Goal: Task Accomplishment & Management: Use online tool/utility

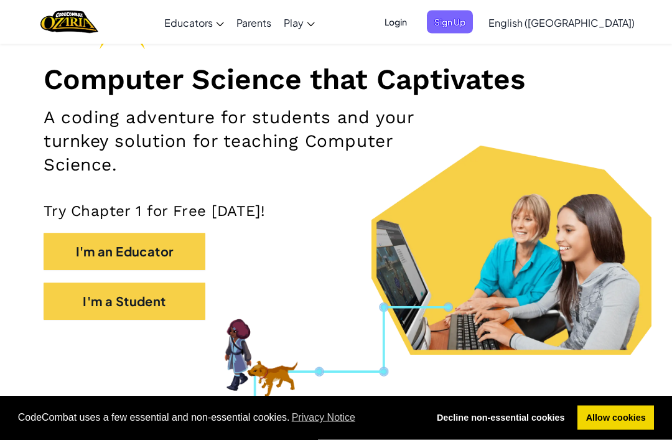
scroll to position [139, 0]
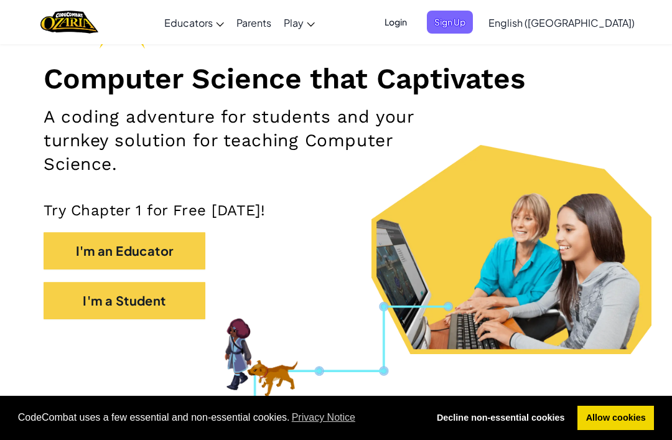
click at [72, 299] on button "I'm a Student" at bounding box center [125, 300] width 162 height 37
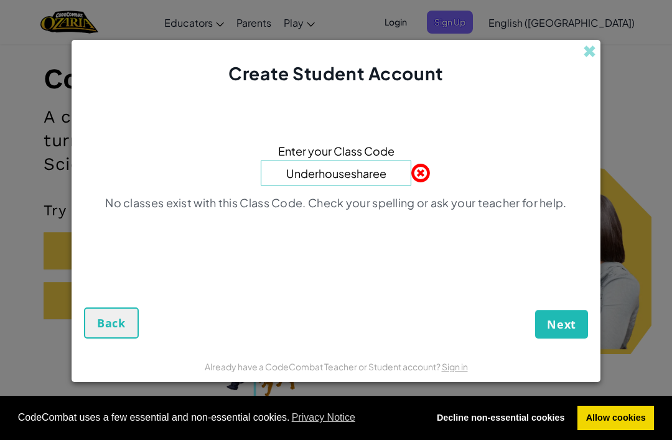
type input "Underhouseshare"
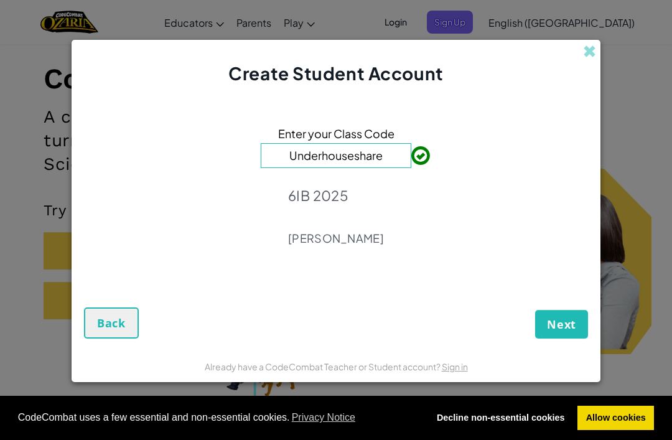
click at [570, 332] on span "Next" at bounding box center [561, 324] width 29 height 15
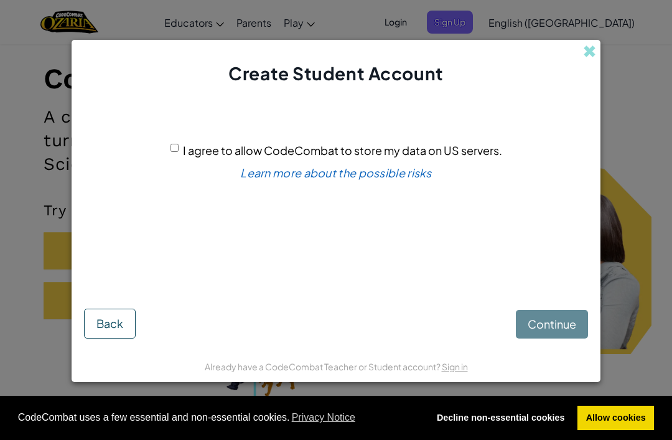
click at [567, 338] on div "Continue Back" at bounding box center [336, 311] width 504 height 55
click at [179, 152] on input "I agree to allow CodeCombat to store my data on US servers." at bounding box center [174, 148] width 8 height 8
checkbox input "true"
click at [574, 331] on span "Continue" at bounding box center [552, 324] width 49 height 14
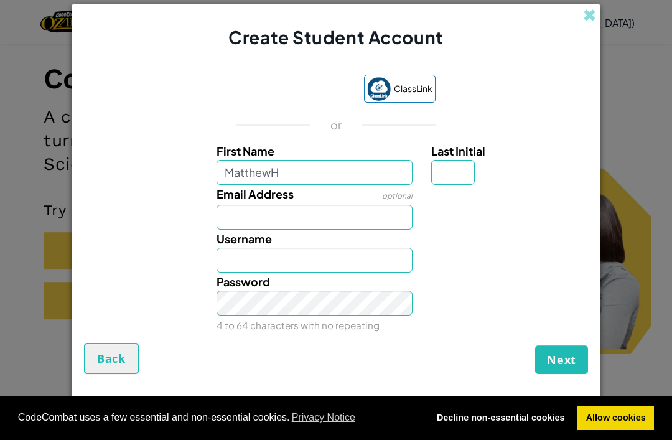
type input "MatthewH"
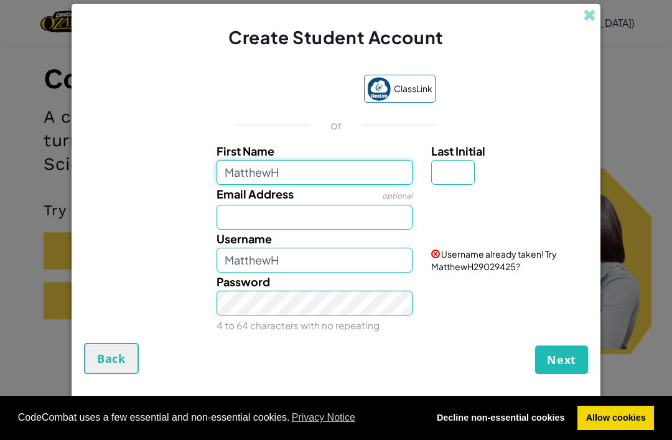
click at [342, 185] on input "MatthewH" at bounding box center [315, 172] width 197 height 25
type input "Matthew"
click at [455, 185] on input "Last Initial" at bounding box center [453, 172] width 44 height 25
type input "Matthew"
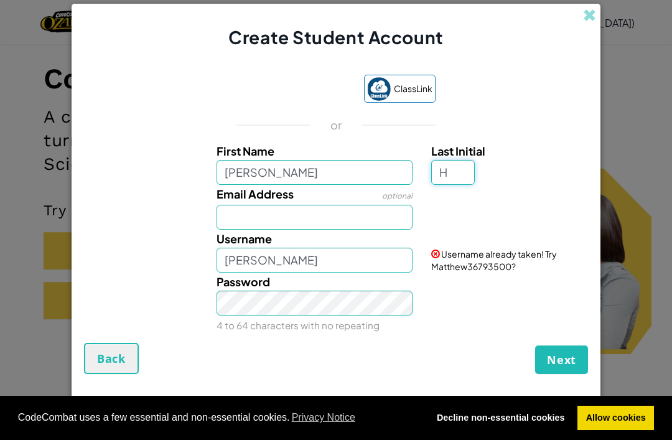
type input "H"
type input "MatthewH"
click at [366, 185] on input "Matthew" at bounding box center [315, 172] width 197 height 25
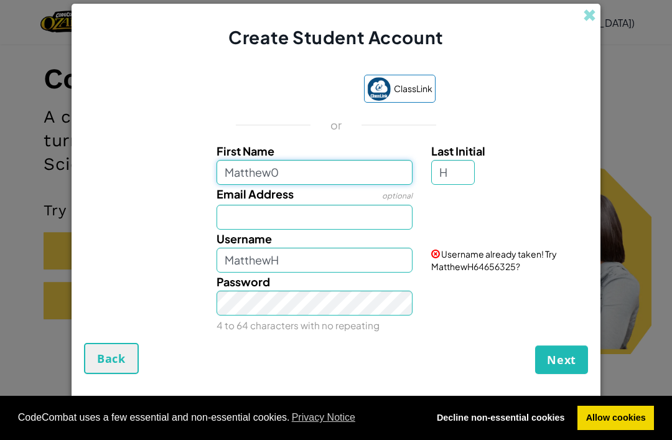
type input "Matthew"
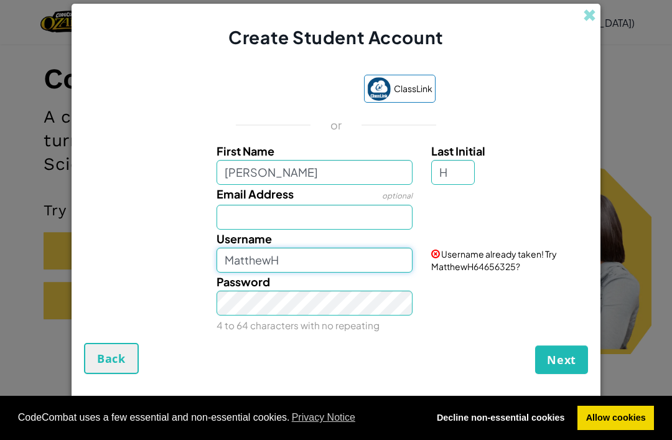
click at [332, 272] on input "MatthewH" at bounding box center [315, 260] width 197 height 25
click at [380, 272] on input "MatthewH522015" at bounding box center [315, 260] width 197 height 25
type input "MatthewH05022015"
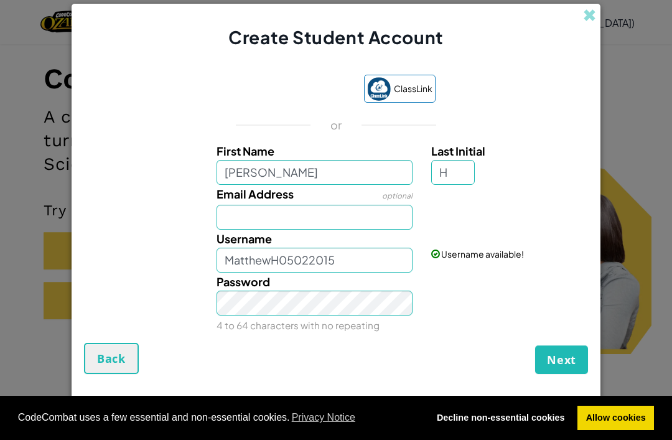
click at [477, 334] on div "Password 4 to 64 characters with no repeating" at bounding box center [336, 303] width 516 height 62
click at [563, 367] on span "Next" at bounding box center [561, 359] width 29 height 15
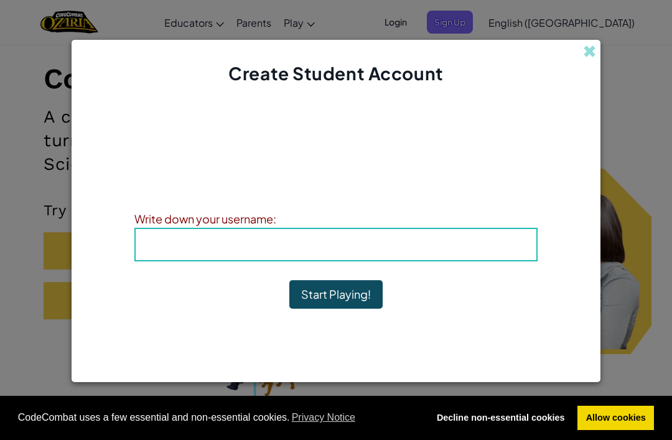
click at [514, 254] on h4 "Username : MatthewH05022015" at bounding box center [336, 244] width 376 height 19
click at [428, 261] on div "Username : MatthewH05022015" at bounding box center [335, 245] width 403 height 34
click at [204, 254] on h4 "Username : MatthewH05022015" at bounding box center [336, 244] width 376 height 19
click at [182, 254] on h4 "Username : MatthewH05022015" at bounding box center [336, 244] width 376 height 19
click at [203, 254] on h4 "Username : MatthewH05022015" at bounding box center [336, 244] width 376 height 19
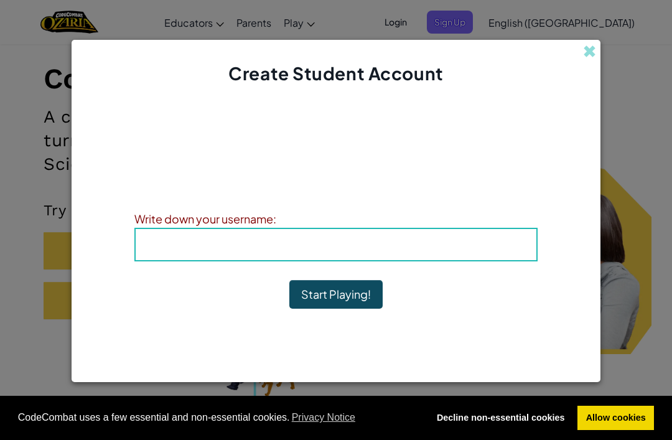
click at [211, 254] on h4 "Username : MatthewH05022015" at bounding box center [336, 244] width 376 height 19
click at [482, 255] on div "Username : MatthewH05022015" at bounding box center [335, 245] width 403 height 34
click at [536, 261] on div "Username : MatthewH05022015" at bounding box center [335, 245] width 403 height 34
click at [523, 254] on h4 "Username : MatthewH05022015" at bounding box center [336, 244] width 376 height 19
click at [287, 228] on div "Write down your username:" at bounding box center [335, 219] width 403 height 18
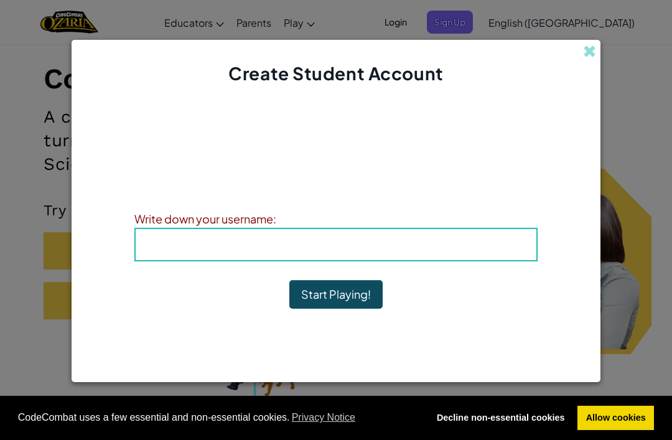
click at [299, 228] on div "Write down your username:" at bounding box center [335, 219] width 403 height 18
click at [281, 254] on h4 "Username : MatthewH05022015" at bounding box center [336, 244] width 376 height 19
click at [293, 251] on span "Username" at bounding box center [270, 244] width 65 height 14
click at [360, 253] on div "Username : MatthewH05022015" at bounding box center [335, 245] width 403 height 34
click at [361, 309] on button "Start Playing!" at bounding box center [335, 294] width 93 height 29
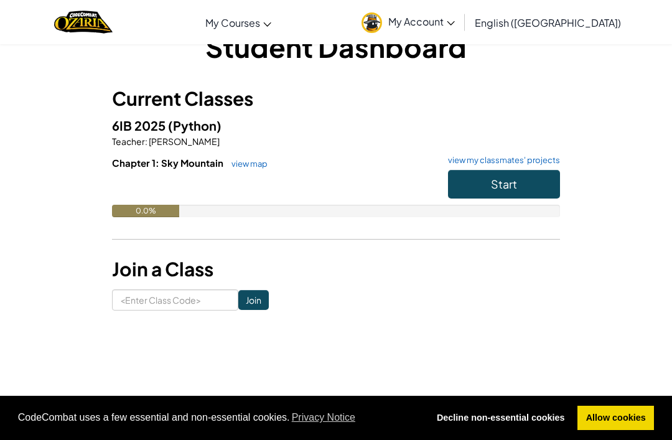
scroll to position [34, 0]
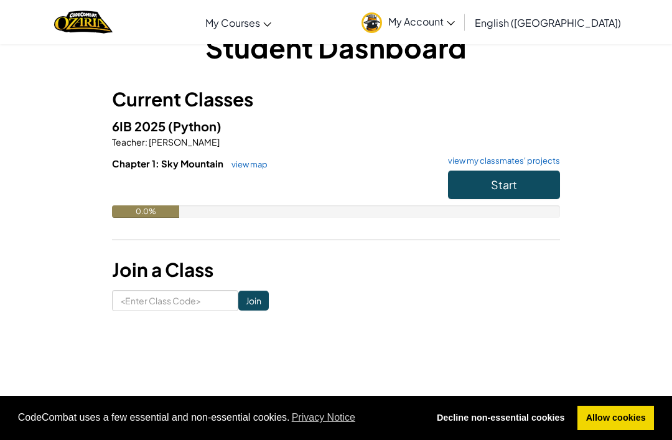
click at [525, 221] on div "Chapter 1: Sky Mountain view map view my classmates' projects Start 0.0%" at bounding box center [336, 197] width 448 height 80
click at [523, 185] on button "Start" at bounding box center [504, 184] width 112 height 29
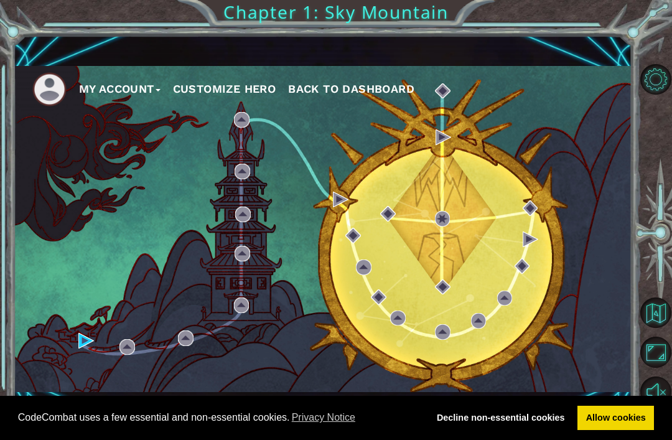
click at [216, 127] on div "My Account Customize Hero Back to Dashboard" at bounding box center [323, 229] width 618 height 326
click at [269, 124] on div "My Account Customize Hero Back to Dashboard" at bounding box center [323, 229] width 618 height 326
click at [213, 125] on div "My Account Customize Hero Back to Dashboard" at bounding box center [323, 229] width 618 height 326
click at [200, 124] on div "My Account Customize Hero Back to Dashboard" at bounding box center [323, 229] width 618 height 326
click at [210, 126] on div "My Account Customize Hero Back to Dashboard" at bounding box center [323, 229] width 618 height 326
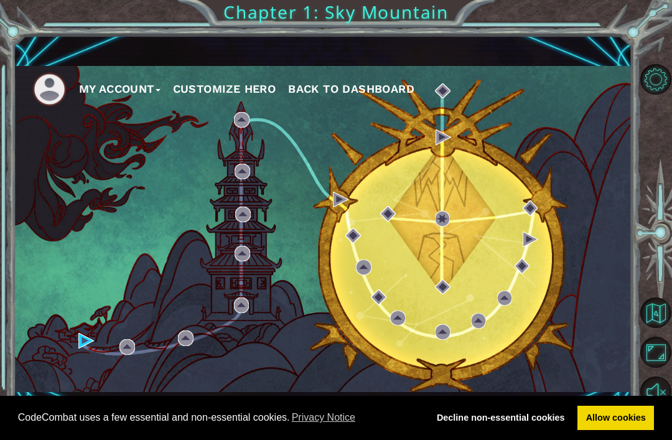
click at [217, 137] on div "My Account Customize Hero Back to Dashboard" at bounding box center [323, 229] width 618 height 326
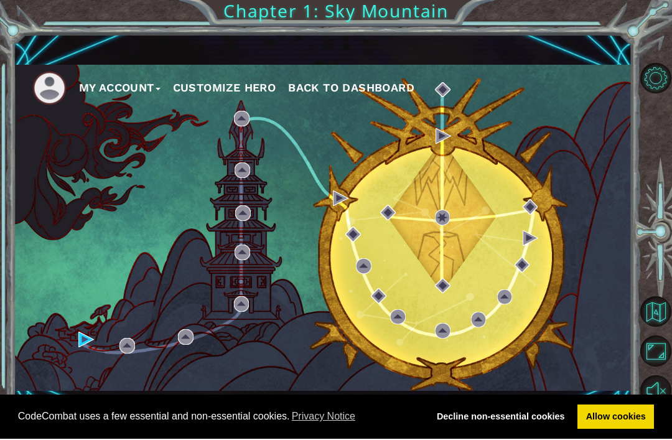
click at [218, 90] on button "Customize Hero" at bounding box center [224, 89] width 103 height 19
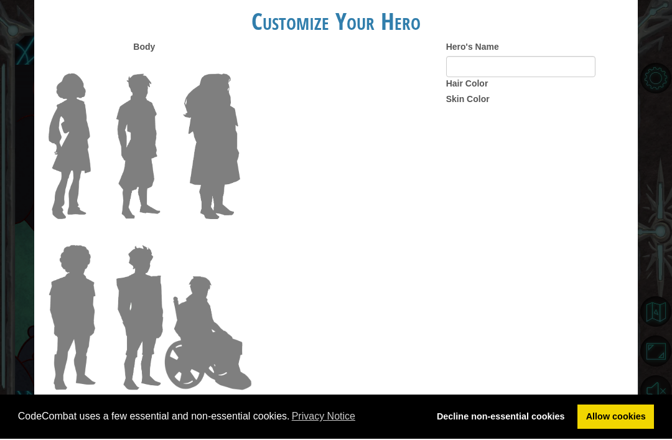
scroll to position [35, 0]
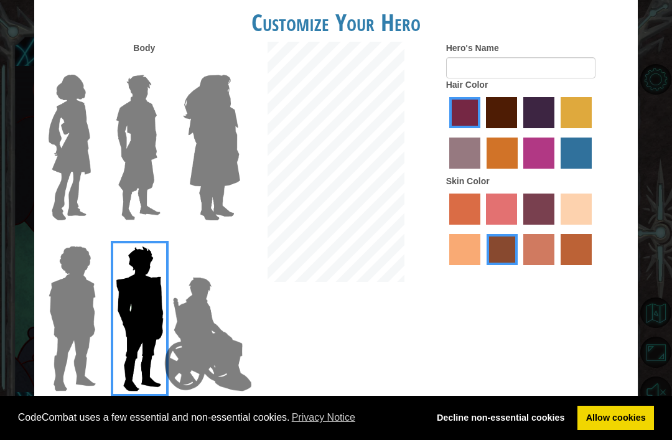
click at [71, 175] on img at bounding box center [70, 148] width 52 height 156
click at [92, 67] on input "Hero Connie" at bounding box center [92, 67] width 0 height 0
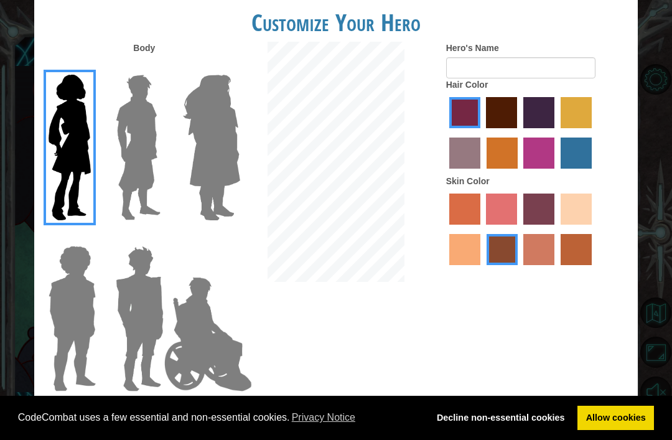
click at [131, 184] on img at bounding box center [138, 148] width 55 height 156
click at [159, 67] on input "Hero Lars" at bounding box center [159, 67] width 0 height 0
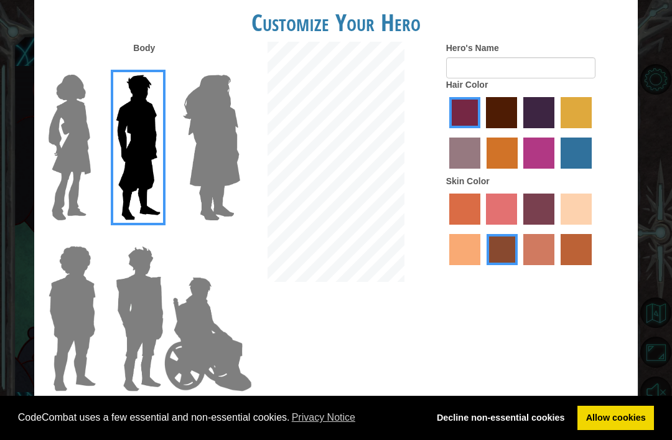
scroll to position [40, 0]
click at [66, 286] on img at bounding box center [72, 319] width 57 height 156
click at [92, 238] on input "Hero Steven" at bounding box center [92, 238] width 0 height 0
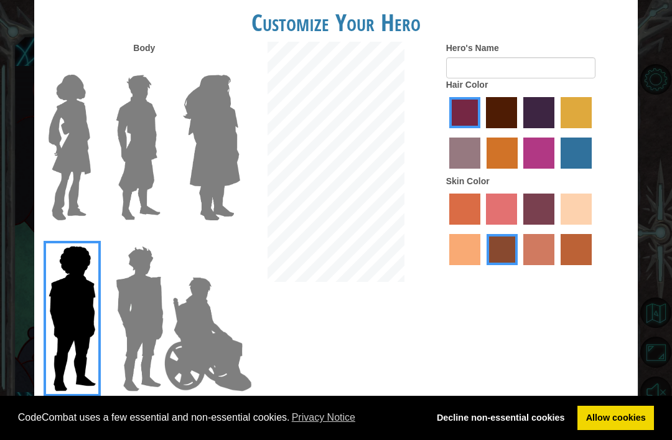
click at [68, 280] on img at bounding box center [72, 319] width 57 height 156
click at [92, 238] on input "Hero Steven" at bounding box center [92, 238] width 0 height 0
click at [131, 162] on img at bounding box center [138, 148] width 55 height 156
click at [159, 67] on input "Hero Lars" at bounding box center [159, 67] width 0 height 0
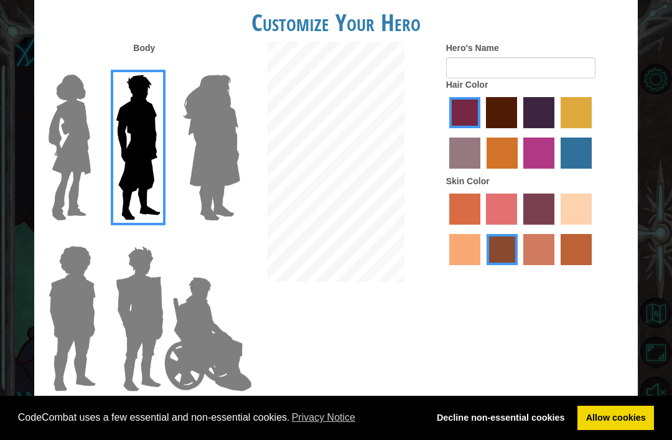
click at [517, 128] on label "maroon hair color" at bounding box center [501, 112] width 31 height 31
click at [482, 133] on input "maroon hair color" at bounding box center [482, 133] width 0 height 0
radio input "true"
click at [561, 128] on label "tulip tree hair color" at bounding box center [576, 112] width 31 height 31
click at [556, 133] on input "tulip tree hair color" at bounding box center [556, 133] width 0 height 0
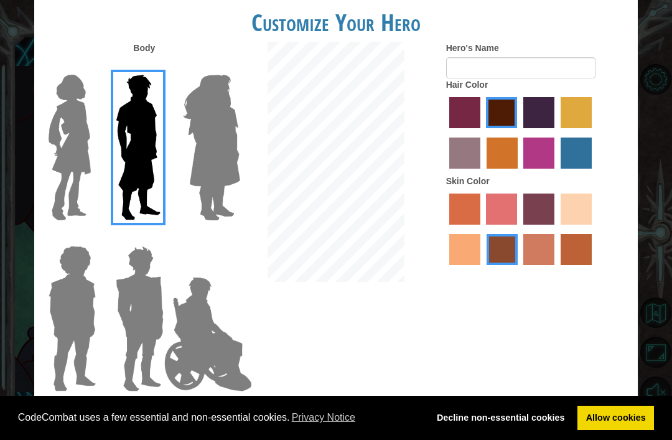
radio input "true"
click at [561, 169] on label "lachmara hair color" at bounding box center [576, 152] width 31 height 31
click at [556, 173] on input "lachmara hair color" at bounding box center [556, 173] width 0 height 0
radio input "true"
click at [480, 225] on label "sorbus skin color" at bounding box center [464, 208] width 31 height 31
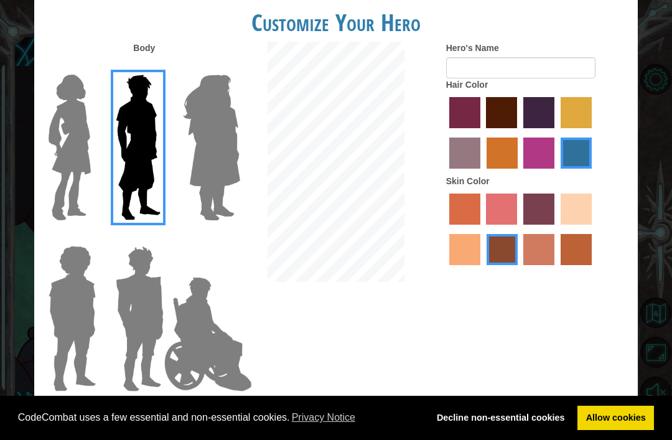
click at [445, 229] on input "sorbus skin color" at bounding box center [445, 229] width 0 height 0
radio input "true"
click at [480, 265] on label "tacao skin color" at bounding box center [464, 249] width 31 height 31
click at [594, 229] on input "tacao skin color" at bounding box center [594, 229] width 0 height 0
radio input "true"
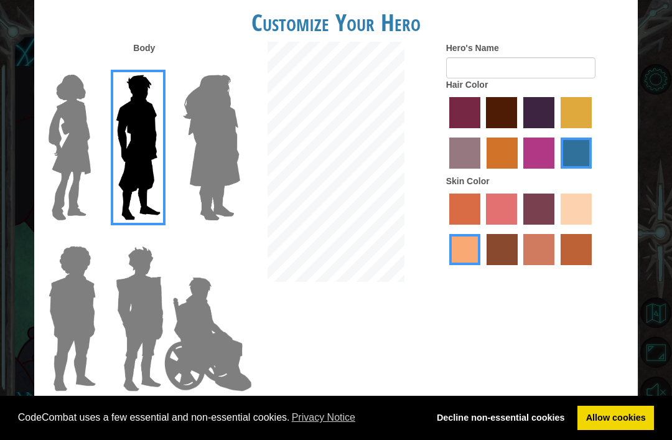
click at [561, 225] on label "sandy beach skin color" at bounding box center [576, 208] width 31 height 31
click at [556, 229] on input "sandy beach skin color" at bounding box center [556, 229] width 0 height 0
radio input "true"
click at [480, 265] on label "tacao skin color" at bounding box center [464, 249] width 31 height 31
click at [594, 229] on input "tacao skin color" at bounding box center [594, 229] width 0 height 0
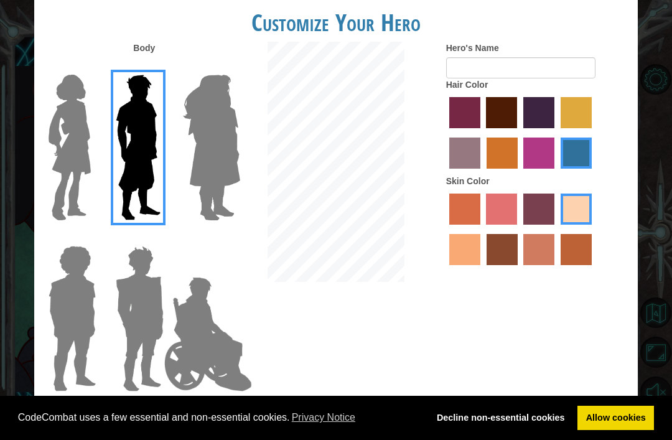
radio input "true"
click at [233, 177] on img at bounding box center [212, 148] width 68 height 156
click at [226, 67] on input "Hero Amethyst" at bounding box center [226, 67] width 0 height 0
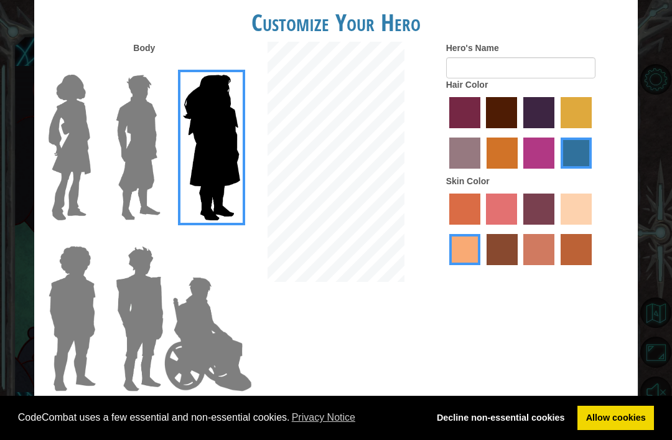
click at [130, 296] on img at bounding box center [140, 319] width 58 height 156
click at [159, 238] on input "Hero Garnet" at bounding box center [159, 238] width 0 height 0
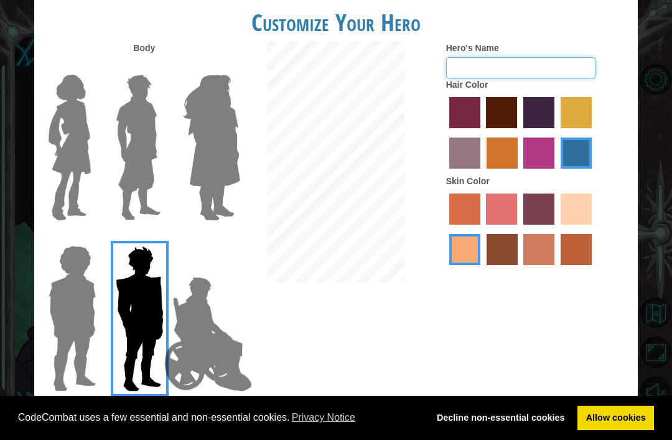
click at [547, 78] on input "Hero's Name" at bounding box center [520, 67] width 149 height 21
type input "Mattyboiiiiii"
click at [663, 95] on div "Customize Your Hero Body Hero's Name Mattyboiiiiii Hair Color Skin Color Cancel…" at bounding box center [336, 220] width 672 height 440
click at [664, 89] on div "Customize Your Hero Body Hero's Name Mattyboiiiiii Hair Color Skin Color Cancel…" at bounding box center [336, 220] width 672 height 440
click at [644, 147] on div "Customize Your Hero Body Hero's Name Mattyboiiiiii Hair Color Skin Color Cancel…" at bounding box center [336, 220] width 672 height 440
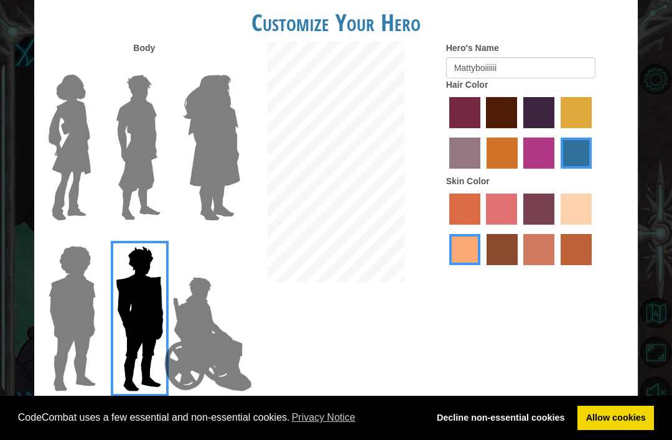
click at [653, 148] on div "Customize Your Hero Body Hero's Name Mattyboiiiiii Hair Color Skin Color Cancel…" at bounding box center [336, 220] width 672 height 440
click at [651, 154] on div "Customize Your Hero Body Hero's Name Mattyboiiiiii Hair Color Skin Color Cancel…" at bounding box center [336, 220] width 672 height 440
click at [616, 35] on h1 "Customize Your Hero" at bounding box center [335, 22] width 603 height 26
click at [643, 37] on div "Customize Your Hero Body Hero's Name Mattyboiiiiii Hair Color Skin Color Cancel…" at bounding box center [336, 220] width 672 height 440
click at [643, 36] on div "Customize Your Hero Body Hero's Name Mattyboiiiiii Hair Color Skin Color Cancel…" at bounding box center [336, 220] width 672 height 440
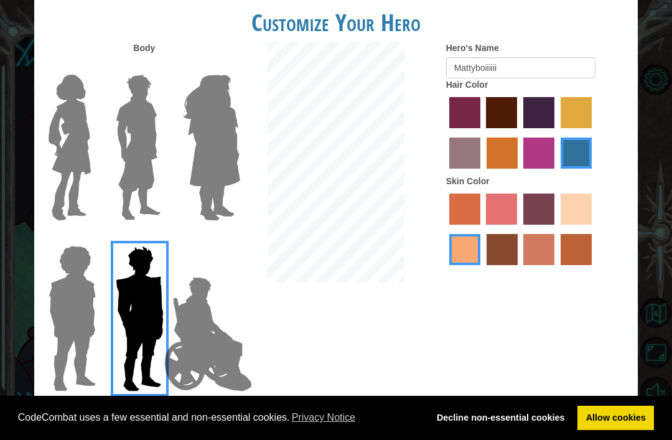
click at [644, 292] on div "Customize Your Hero Body Hero's Name Mattyboiiiiii Hair Color Skin Color Cancel…" at bounding box center [336, 220] width 672 height 440
click at [49, 35] on h1 "Customize Your Hero" at bounding box center [335, 22] width 603 height 26
click at [40, 35] on h1 "Customize Your Hero" at bounding box center [335, 22] width 603 height 26
click at [22, 21] on div "Customize Your Hero Body Hero's Name Mattyboiiiiii Hair Color Skin Color Cancel…" at bounding box center [336, 220] width 672 height 440
click at [17, 17] on div "Customize Your Hero Body Hero's Name Mattyboiiiiii Hair Color Skin Color Cancel…" at bounding box center [336, 220] width 672 height 440
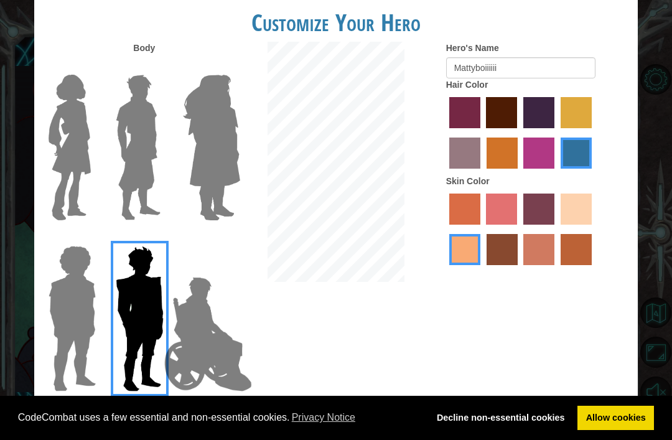
click at [11, 16] on div "Customize Your Hero Body Hero's Name Mattyboiiiiii Hair Color Skin Color Cancel…" at bounding box center [336, 220] width 672 height 440
click at [658, 351] on div "Customize Your Hero Body Hero's Name Mattyboiiiiii Hair Color Skin Color Cancel…" at bounding box center [336, 220] width 672 height 440
click at [664, 115] on div "Customize Your Hero Body Hero's Name Mattyboiiiiii Hair Color Skin Color Cancel…" at bounding box center [336, 220] width 672 height 440
click at [663, 186] on div "Customize Your Hero Body Hero's Name Mattyboiiiiii Hair Color Skin Color Cancel…" at bounding box center [336, 220] width 672 height 440
click at [670, 185] on div "Customize Your Hero Body Hero's Name Mattyboiiiiii Hair Color Skin Color Cancel…" at bounding box center [336, 220] width 672 height 440
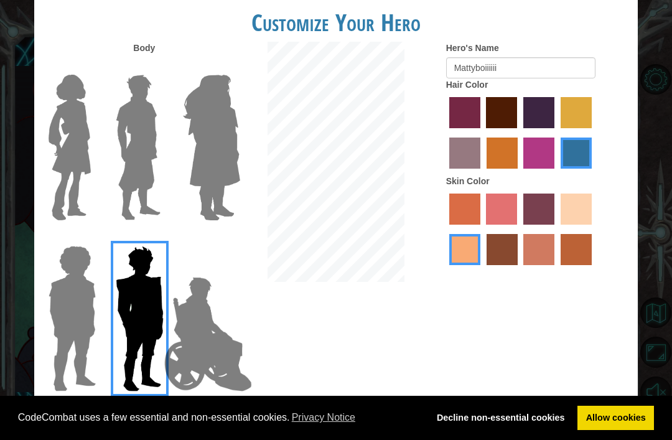
click at [664, 198] on div "Customize Your Hero Body Hero's Name Mattyboiiiiii Hair Color Skin Color Cancel…" at bounding box center [336, 220] width 672 height 440
click at [651, 169] on div "Customize Your Hero Body Hero's Name Mattyboiiiiii Hair Color Skin Color Cancel…" at bounding box center [336, 220] width 672 height 440
click at [661, 161] on div "Customize Your Hero Body Hero's Name Mattyboiiiiii Hair Color Skin Color Cancel…" at bounding box center [336, 220] width 672 height 440
click at [664, 56] on div "Customize Your Hero Body Hero's Name Mattyboiiiiii Hair Color Skin Color Cancel…" at bounding box center [336, 220] width 672 height 440
click at [664, 51] on div "Customize Your Hero Body Hero's Name Mattyboiiiiii Hair Color Skin Color Cancel…" at bounding box center [336, 220] width 672 height 440
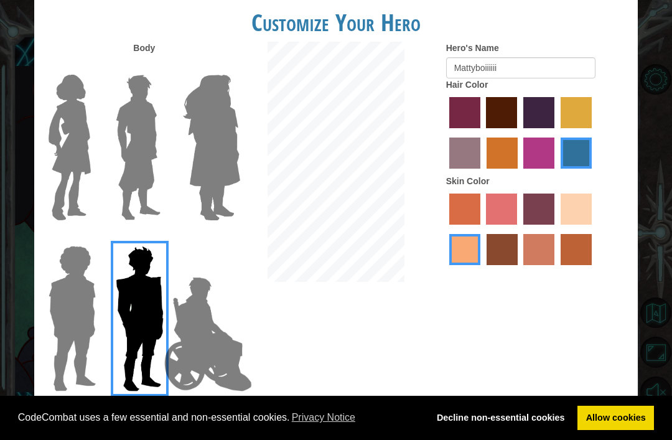
click at [20, 67] on div "Customize Your Hero Body Hero's Name Mattyboiiiiii Hair Color Skin Color Cancel…" at bounding box center [336, 220] width 672 height 440
click at [22, 58] on div "Customize Your Hero Body Hero's Name Mattyboiiiiii Hair Color Skin Color Cancel…" at bounding box center [336, 220] width 672 height 440
click at [121, 172] on img at bounding box center [138, 148] width 55 height 156
click at [159, 67] on input "Hero Lars" at bounding box center [159, 67] width 0 height 0
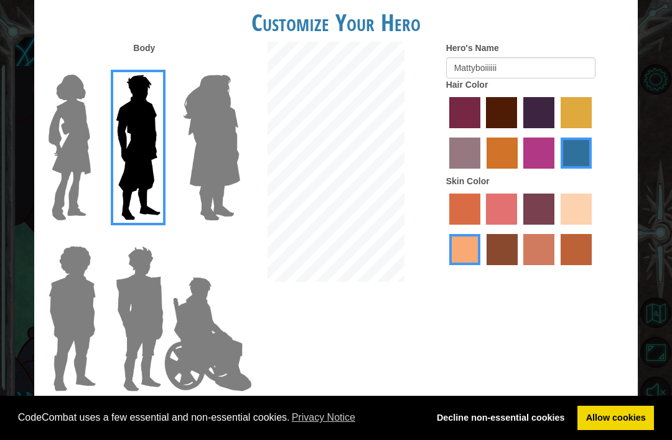
click at [669, 109] on div "Customize Your Hero Body Hero's Name Mattyboiiiiii Hair Color Skin Color Cancel…" at bounding box center [336, 220] width 672 height 440
click at [669, 119] on div "Customize Your Hero Body Hero's Name Mattyboiiiiii Hair Color Skin Color Cancel…" at bounding box center [336, 220] width 672 height 440
click at [671, 139] on div "Customize Your Hero Body Hero's Name Mattyboiiiiii Hair Color Skin Color Cancel…" at bounding box center [336, 220] width 672 height 440
click at [670, 131] on div "Customize Your Hero Body Hero's Name Mattyboiiiiii Hair Color Skin Color Cancel…" at bounding box center [336, 220] width 672 height 440
click at [669, 127] on div "Customize Your Hero Body Hero's Name Mattyboiiiiii Hair Color Skin Color Cancel…" at bounding box center [336, 220] width 672 height 440
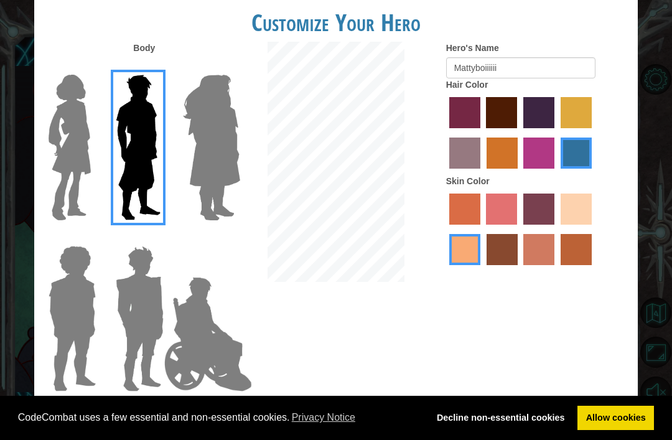
click at [664, 128] on div "Customize Your Hero Body Hero's Name Mattyboiiiiii Hair Color Skin Color Cancel…" at bounding box center [336, 220] width 672 height 440
click at [670, 123] on div "Customize Your Hero Body Hero's Name Mattyboiiiiii Hair Color Skin Color Cancel…" at bounding box center [336, 220] width 672 height 440
click at [664, 126] on div "Customize Your Hero Body Hero's Name Mattyboiiiiii Hair Color Skin Color Cancel…" at bounding box center [336, 220] width 672 height 440
click at [655, 134] on div "Customize Your Hero Body Hero's Name Mattyboiiiiii Hair Color Skin Color Cancel…" at bounding box center [336, 220] width 672 height 440
click at [670, 129] on div "Customize Your Hero Body Hero's Name Mattyboiiiiii Hair Color Skin Color Cancel…" at bounding box center [336, 220] width 672 height 440
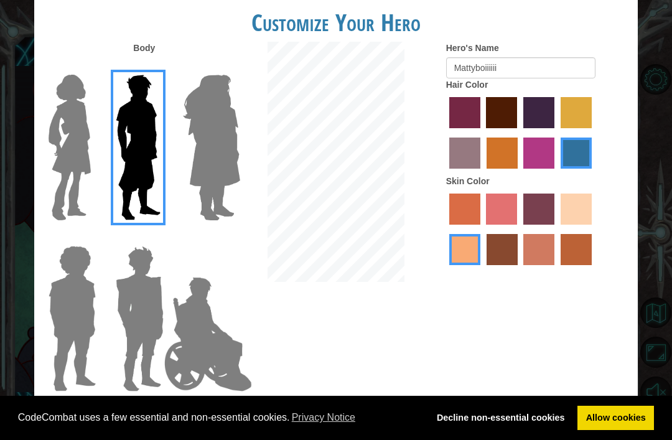
click at [670, 123] on div "Customize Your Hero Body Hero's Name Mattyboiiiiii Hair Color Skin Color Cancel…" at bounding box center [336, 220] width 672 height 440
click at [670, 119] on div "Customize Your Hero Body Hero's Name Mattyboiiiiii Hair Color Skin Color Cancel…" at bounding box center [336, 220] width 672 height 440
click at [670, 121] on div "Customize Your Hero Body Hero's Name Mattyboiiiiii Hair Color Skin Color Cancel…" at bounding box center [336, 220] width 672 height 440
click at [670, 129] on div "Customize Your Hero Body Hero's Name Mattyboiiiiii Hair Color Skin Color Cancel…" at bounding box center [336, 220] width 672 height 440
click at [671, 133] on div "Customize Your Hero Body Hero's Name Mattyboiiiiii Hair Color Skin Color Cancel…" at bounding box center [336, 220] width 672 height 440
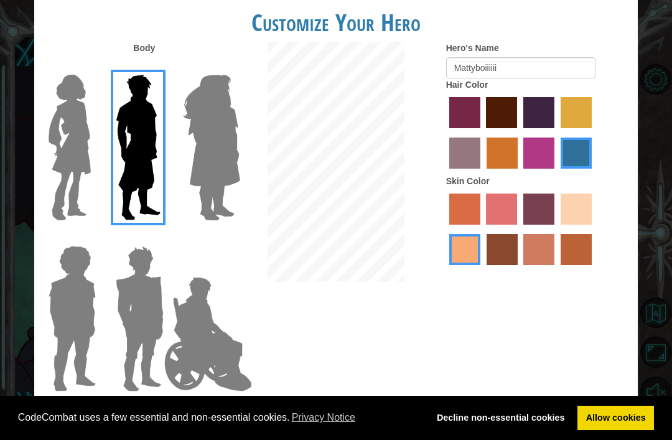
click at [670, 128] on div "Customize Your Hero Body Hero's Name Mattyboiiiiii Hair Color Skin Color Cancel…" at bounding box center [336, 220] width 672 height 440
click at [670, 126] on div "Customize Your Hero Body Hero's Name Mattyboiiiiii Hair Color Skin Color Cancel…" at bounding box center [336, 220] width 672 height 440
click at [670, 128] on div "Customize Your Hero Body Hero's Name Mattyboiiiiii Hair Color Skin Color Cancel…" at bounding box center [336, 220] width 672 height 440
click at [450, 34] on div "Customize Your Hero" at bounding box center [335, 19] width 603 height 45
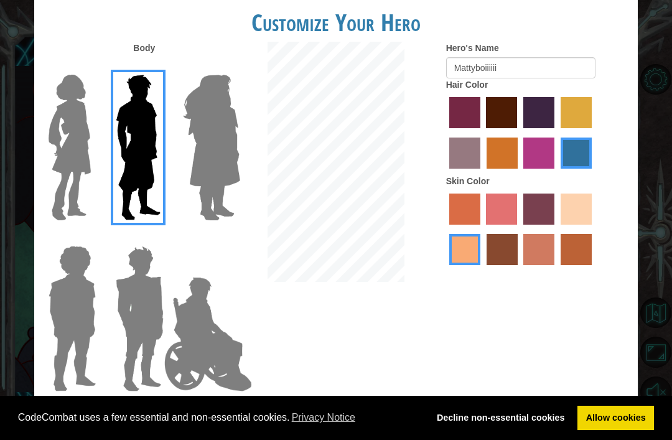
click at [645, 221] on div "Customize Your Hero Body Hero's Name Mattyboiiiiii Hair Color Skin Color Cancel…" at bounding box center [336, 220] width 672 height 440
click at [198, 343] on img at bounding box center [208, 334] width 98 height 124
click at [226, 238] on input "Hero Jamie" at bounding box center [226, 238] width 0 height 0
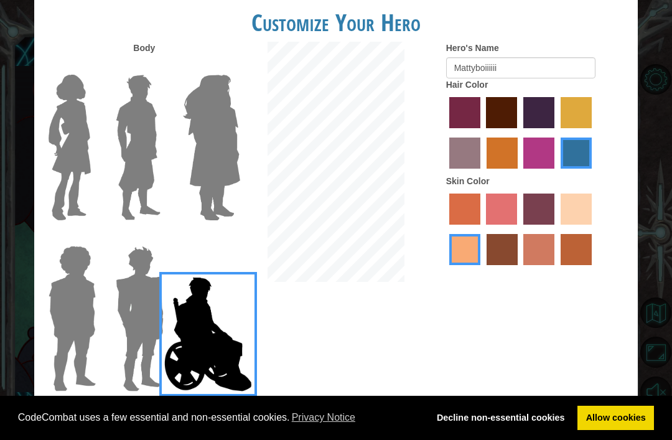
click at [204, 349] on img at bounding box center [208, 334] width 98 height 124
click at [226, 238] on input "Hero Jamie" at bounding box center [226, 238] width 0 height 0
click at [141, 188] on img at bounding box center [138, 148] width 55 height 156
click at [159, 67] on input "Hero Lars" at bounding box center [159, 67] width 0 height 0
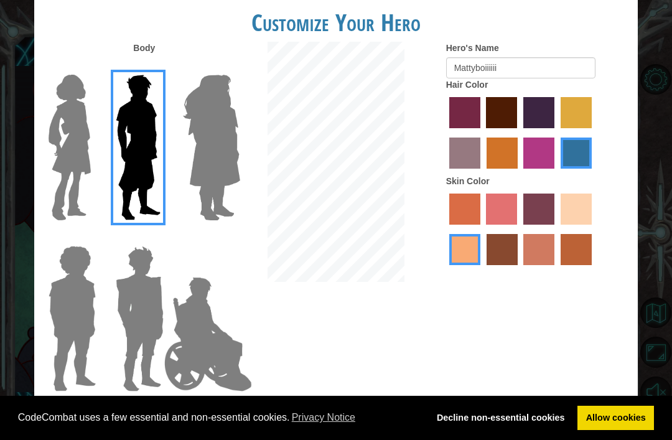
click at [573, 30] on div "Customize Your Hero" at bounding box center [335, 19] width 603 height 45
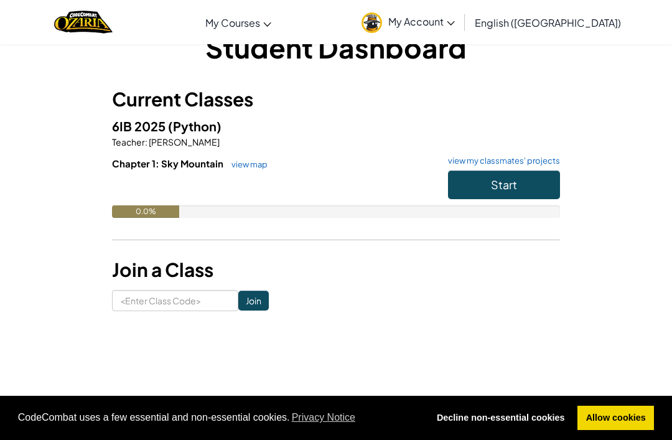
click at [529, 184] on button "Start" at bounding box center [504, 184] width 112 height 29
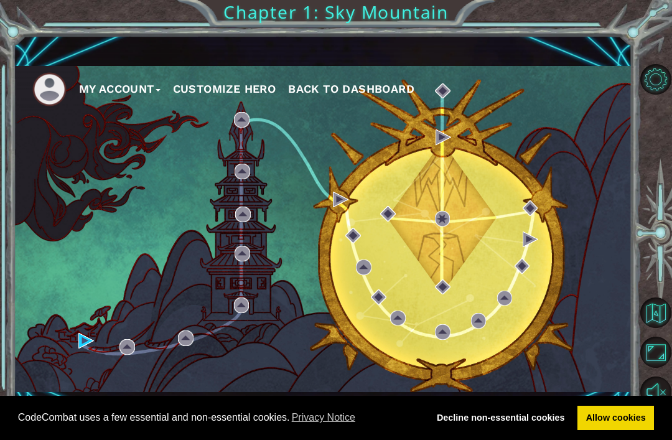
click at [73, 380] on div "My Account Customize Hero Back to Dashboard" at bounding box center [323, 229] width 618 height 326
click at [120, 389] on div "My Account Customize Hero Back to Dashboard" at bounding box center [323, 229] width 618 height 326
click at [655, 367] on button "Maximize Browser" at bounding box center [655, 352] width 30 height 30
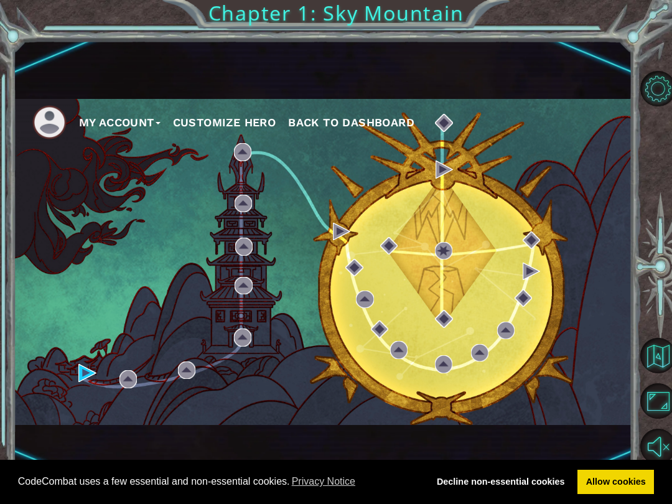
click at [666, 406] on button "Maximize Browser" at bounding box center [657, 400] width 35 height 35
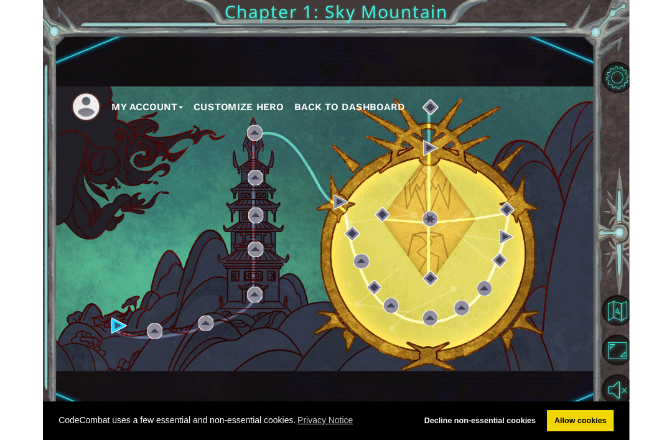
scroll to position [34, 0]
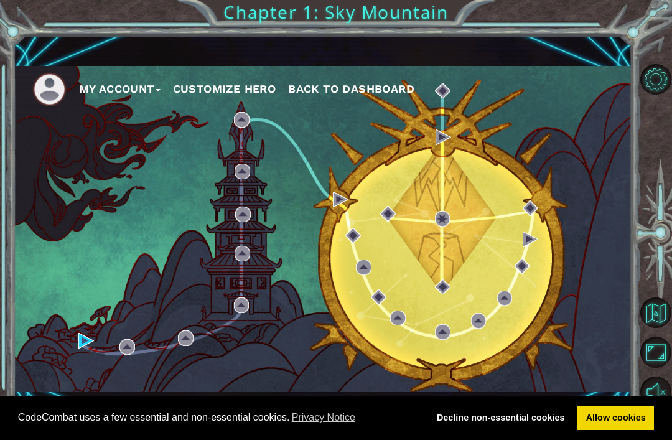
click at [664, 367] on button "Maximize Browser" at bounding box center [655, 352] width 30 height 30
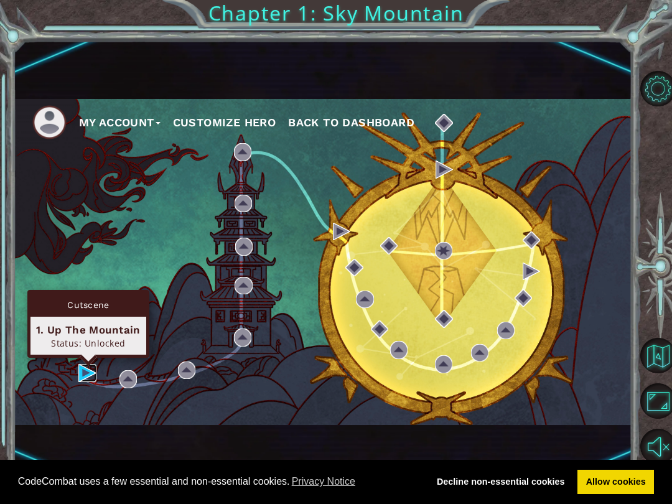
click at [79, 381] on img at bounding box center [86, 372] width 17 height 17
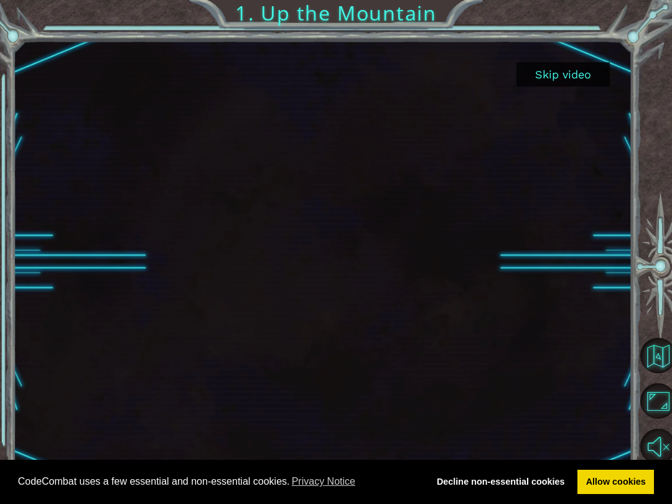
click at [570, 72] on button "Skip video" at bounding box center [562, 74] width 93 height 24
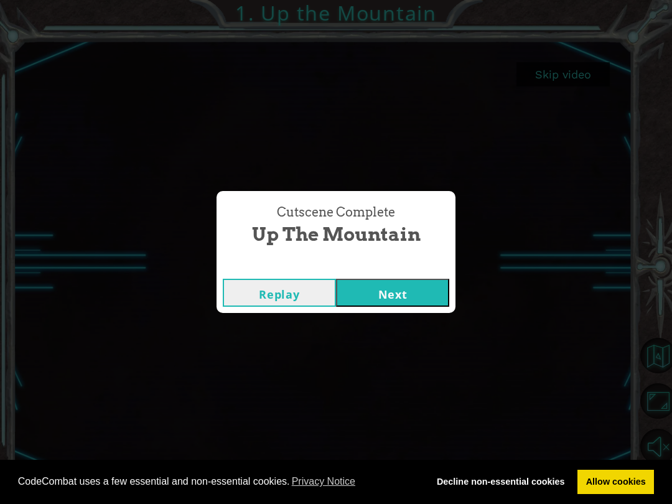
click at [420, 295] on button "Next" at bounding box center [392, 293] width 113 height 28
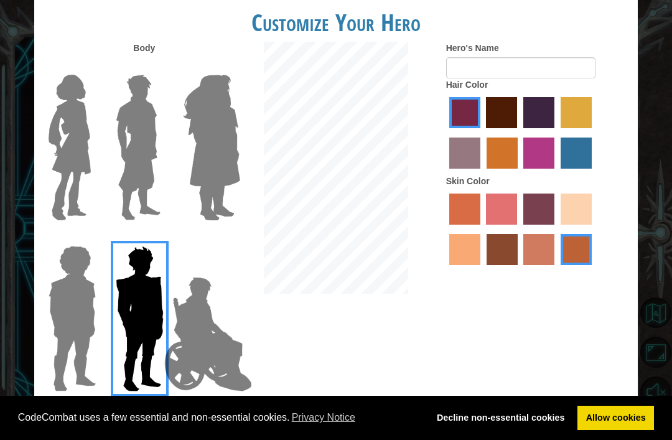
scroll to position [34, 0]
click at [146, 164] on img at bounding box center [138, 148] width 55 height 156
click at [159, 67] on input "Hero Lars" at bounding box center [159, 67] width 0 height 0
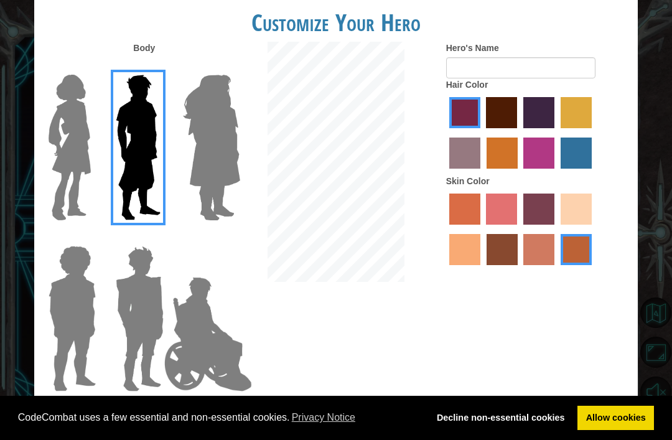
click at [480, 265] on label "tacao skin color" at bounding box center [464, 249] width 31 height 31
click at [594, 229] on input "tacao skin color" at bounding box center [594, 229] width 0 height 0
radio input "true"
click at [561, 169] on label "lachmara hair color" at bounding box center [576, 152] width 31 height 31
click at [556, 173] on input "lachmara hair color" at bounding box center [556, 173] width 0 height 0
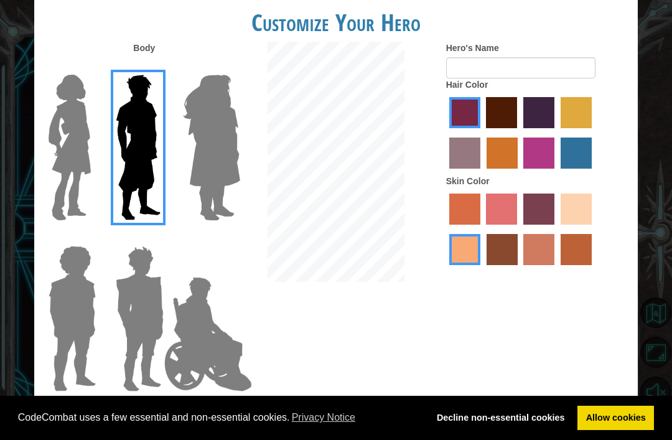
radio input "true"
click at [670, 305] on div "Customize Your Hero Body Hero's Name Hair Color Skin Color Done" at bounding box center [336, 220] width 672 height 440
click at [664, 324] on div "Customize Your Hero Body Hero's Name Hair Color Skin Color Done" at bounding box center [336, 220] width 672 height 440
click at [670, 106] on div "Customize Your Hero Body Hero's Name Hair Color Skin Color Done" at bounding box center [336, 220] width 672 height 440
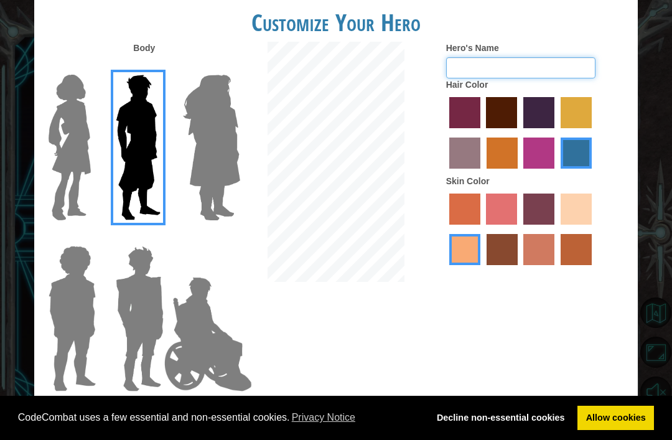
click at [536, 76] on input "Hero's Name" at bounding box center [520, 67] width 149 height 21
click at [519, 78] on input "Hero's Name" at bounding box center [520, 67] width 149 height 21
type input "Mattyboiii"
click at [625, 78] on form "Hero's Name Mattyboiii" at bounding box center [537, 60] width 182 height 37
click at [560, 78] on input "Mattyboiii" at bounding box center [520, 67] width 149 height 21
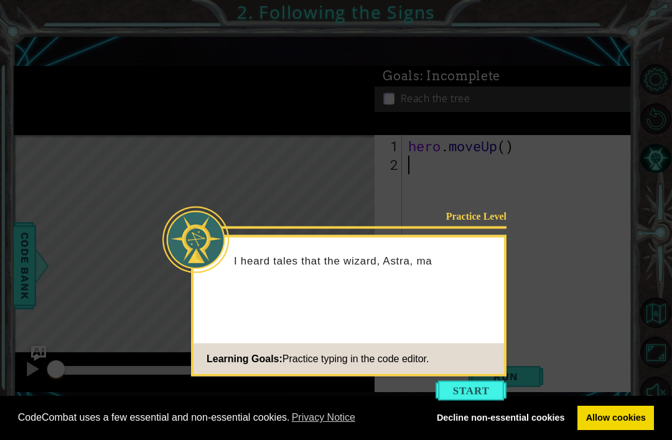
click at [488, 381] on button "Start" at bounding box center [470, 391] width 71 height 20
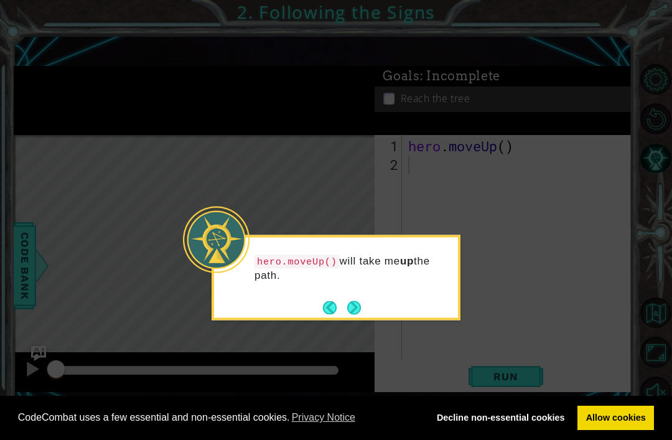
click at [349, 300] on button "Next" at bounding box center [354, 307] width 14 height 14
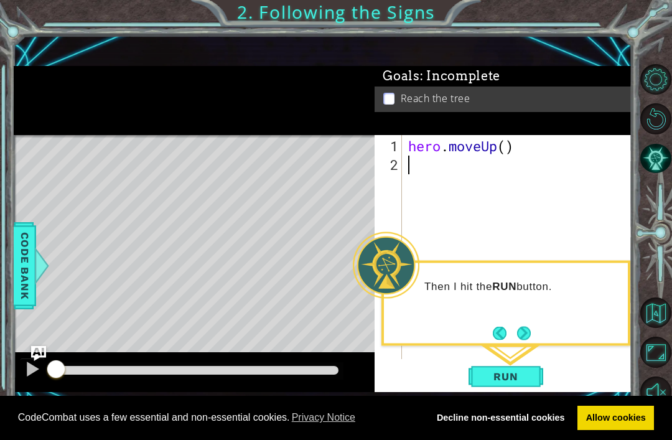
click at [523, 326] on button "Next" at bounding box center [524, 333] width 14 height 14
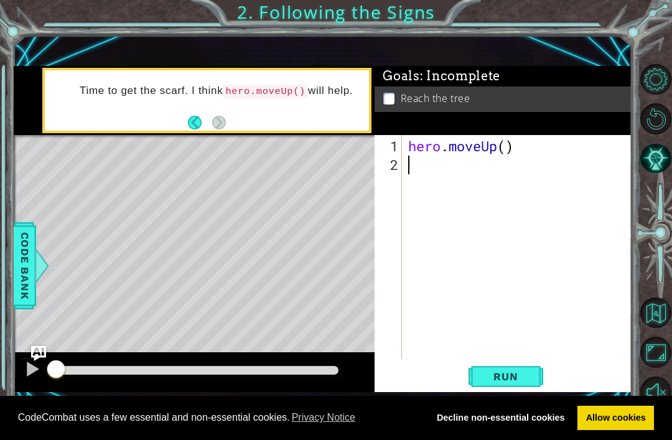
type textarea "h"
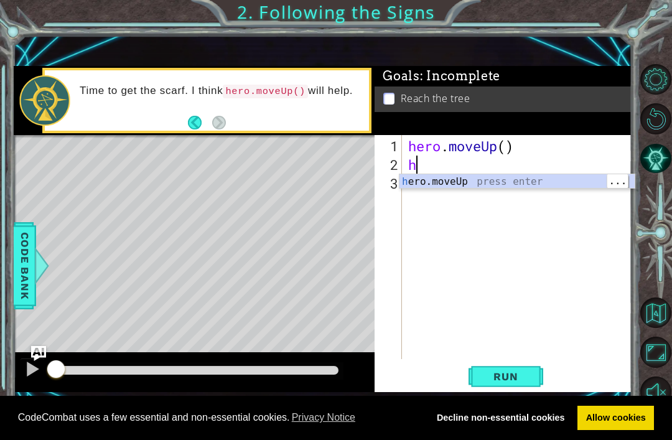
click at [470, 179] on div "h ero.moveUp press enter" at bounding box center [516, 196] width 235 height 45
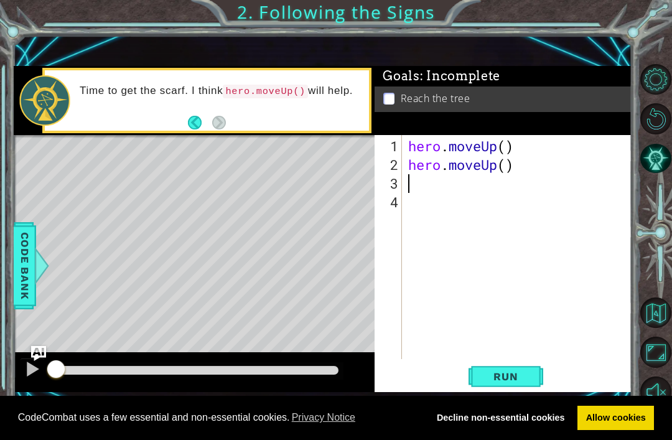
click at [521, 382] on span "Run" at bounding box center [505, 376] width 49 height 12
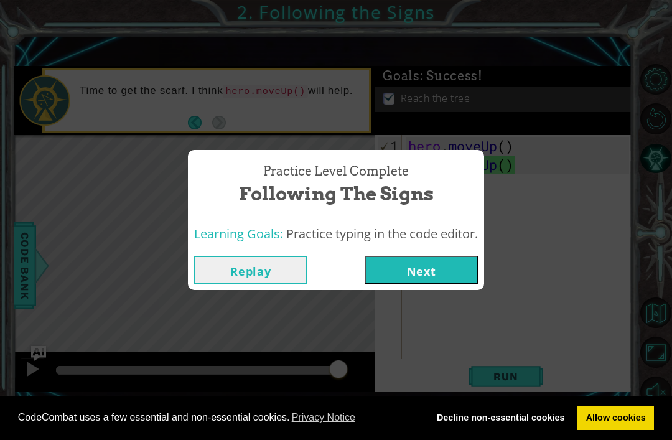
click at [450, 271] on button "Next" at bounding box center [421, 270] width 113 height 28
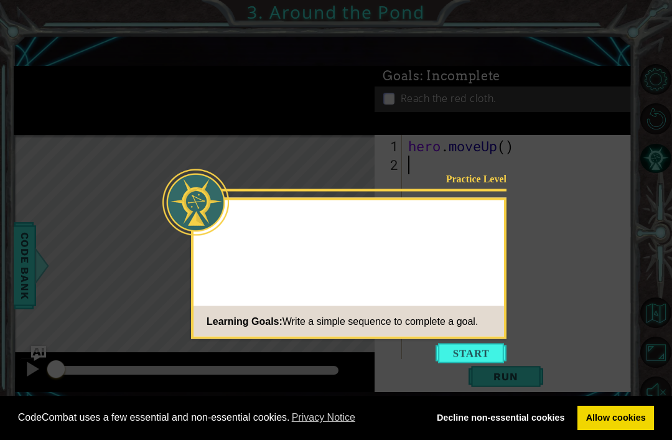
scroll to position [37, 0]
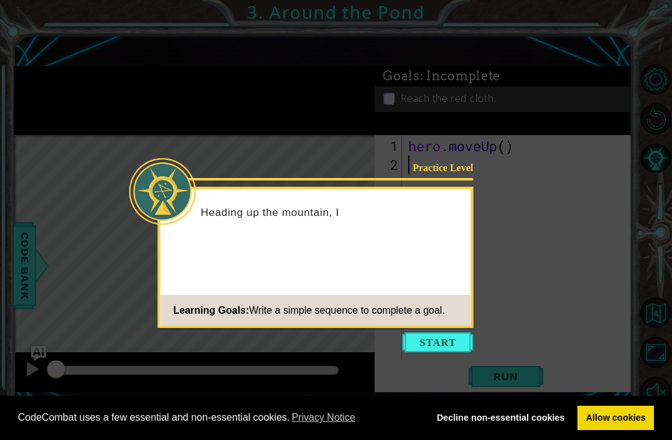
click at [462, 332] on button "Start" at bounding box center [438, 342] width 71 height 20
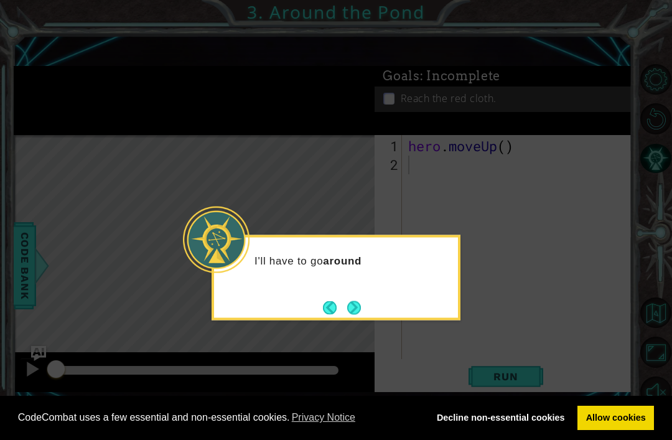
click at [352, 299] on button "Next" at bounding box center [353, 307] width 17 height 17
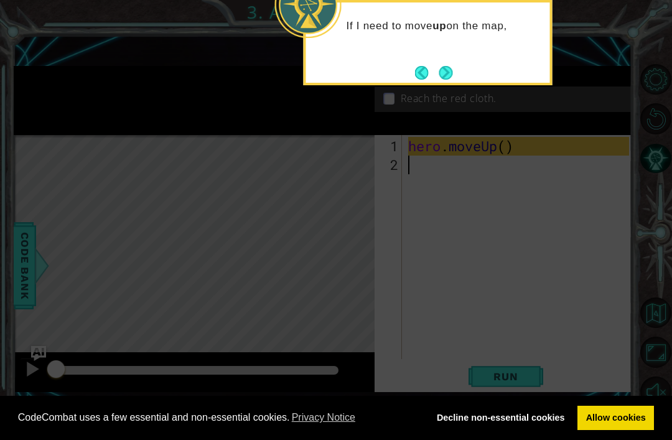
click at [453, 66] on button "Next" at bounding box center [446, 73] width 14 height 14
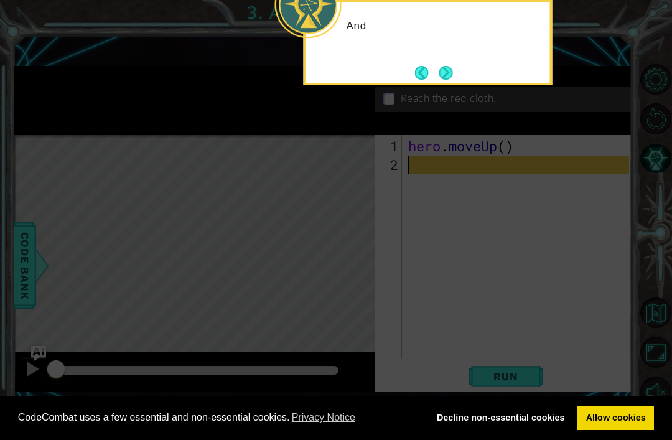
click at [444, 66] on button "Next" at bounding box center [446, 73] width 14 height 14
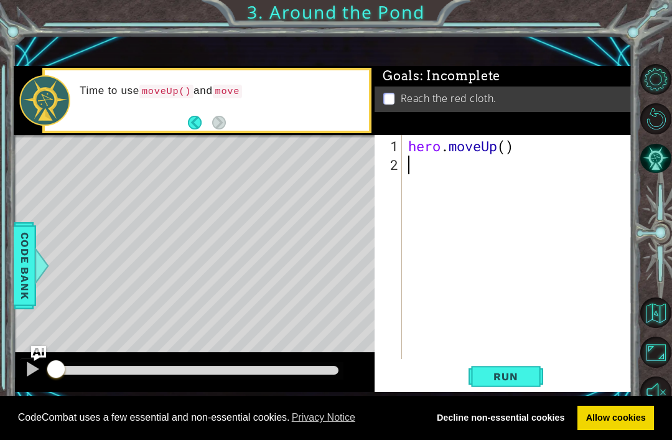
click at [661, 367] on button "Maximize Browser" at bounding box center [655, 352] width 30 height 30
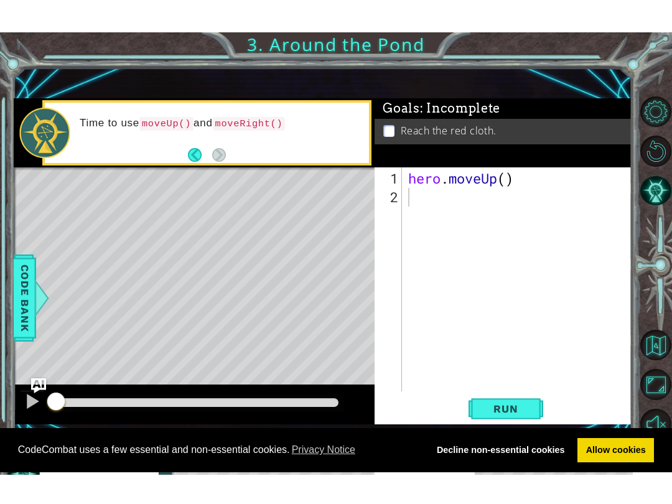
scroll to position [0, 0]
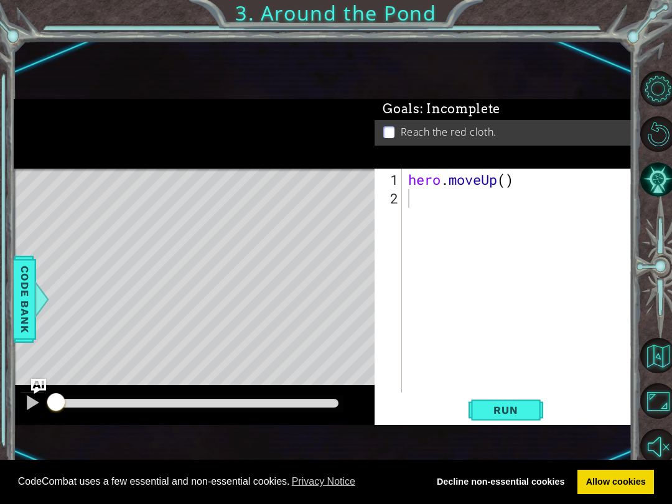
click at [510, 178] on div "hero . moveUp ( )" at bounding box center [521, 300] width 230 height 261
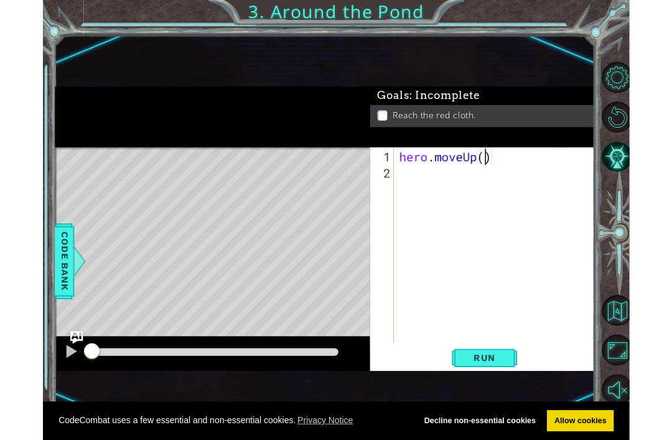
scroll to position [3, 0]
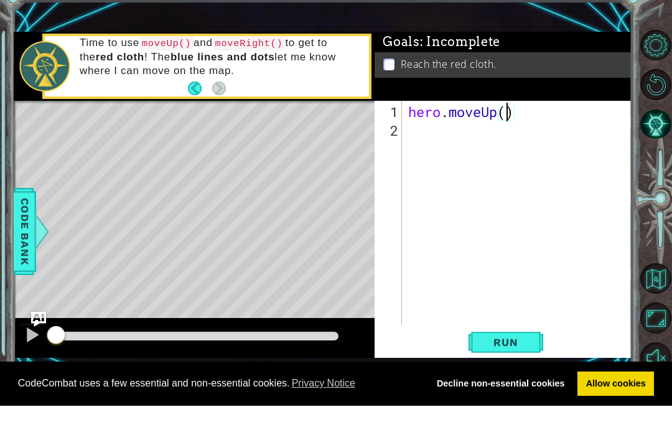
type textarea "hero.moveUp(2)"
type textarea "m"
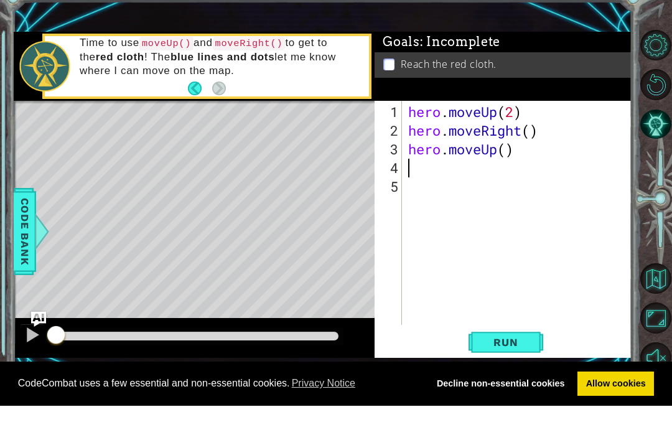
click at [526, 370] on span "Run" at bounding box center [505, 376] width 49 height 12
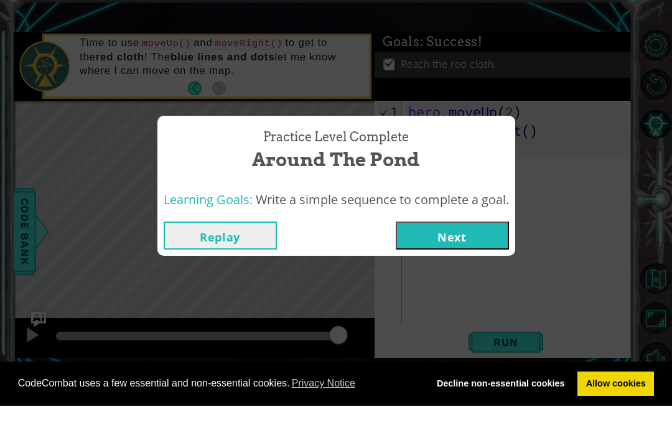
scroll to position [37, 0]
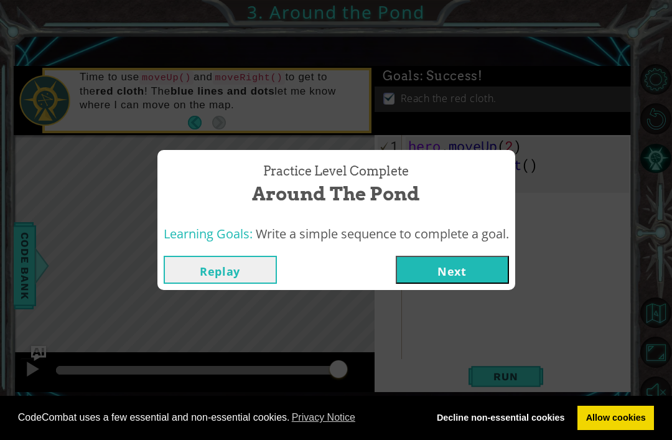
click at [487, 267] on button "Next" at bounding box center [452, 270] width 113 height 28
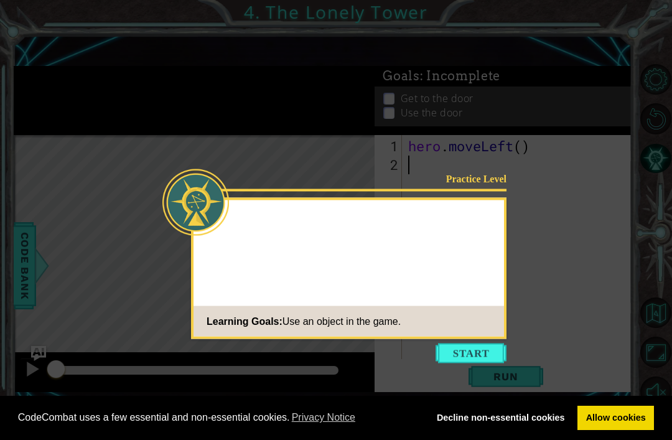
scroll to position [37, 0]
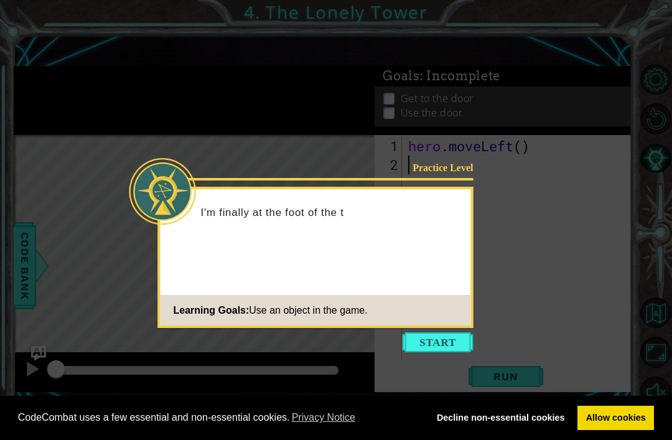
click at [457, 332] on button "Start" at bounding box center [438, 342] width 71 height 20
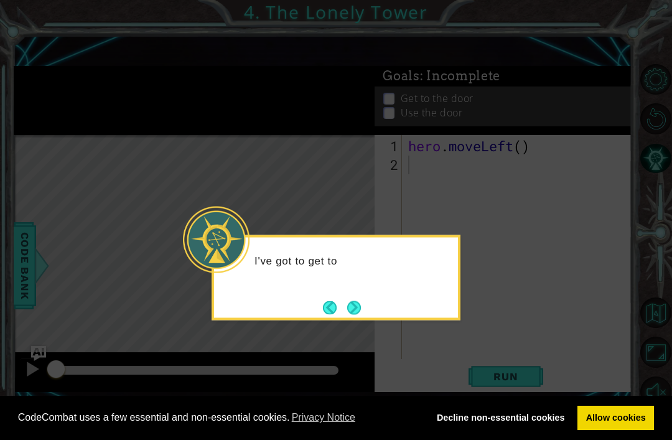
click at [361, 300] on button "Next" at bounding box center [354, 307] width 14 height 14
click at [360, 300] on button "Next" at bounding box center [354, 307] width 14 height 14
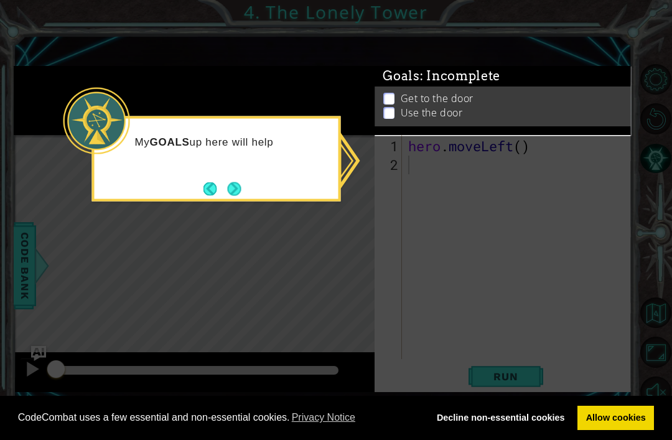
click at [233, 182] on button "Next" at bounding box center [235, 189] width 14 height 14
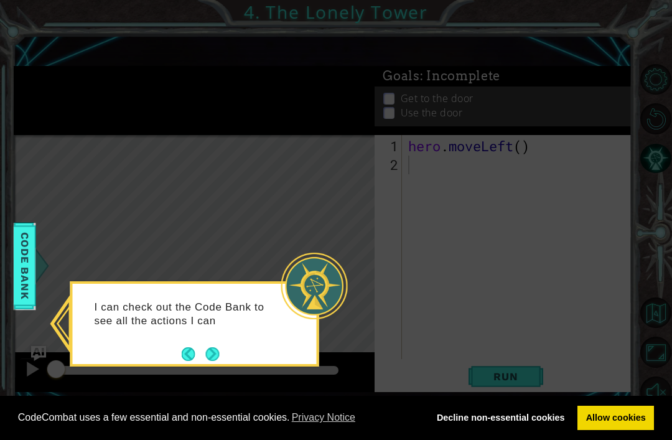
click at [228, 315] on div "I can check out the Code Bank to see all the actions I can" at bounding box center [194, 323] width 249 height 85
click at [218, 347] on button "Next" at bounding box center [213, 354] width 14 height 14
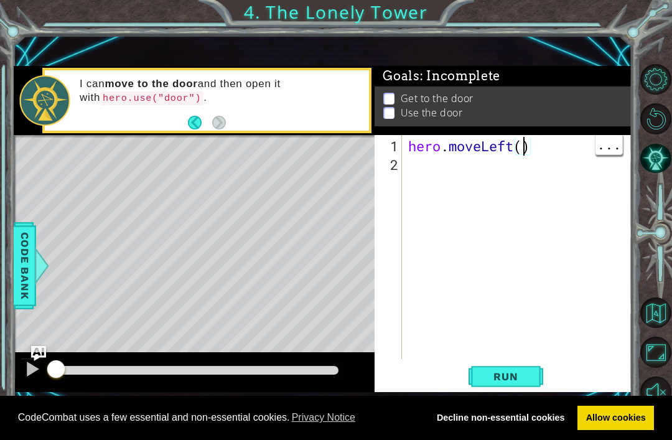
scroll to position [0, 6]
type textarea "hero.moveLeft(3)"
type textarea "h"
type textarea "hero.moveUp(2)"
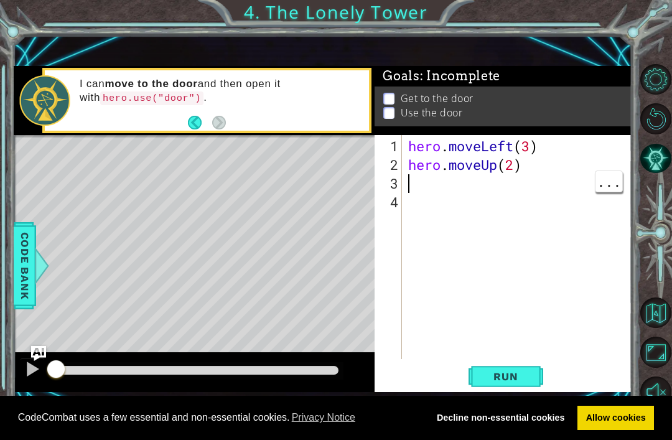
type textarea "m"
click at [525, 379] on span "Run" at bounding box center [505, 376] width 49 height 12
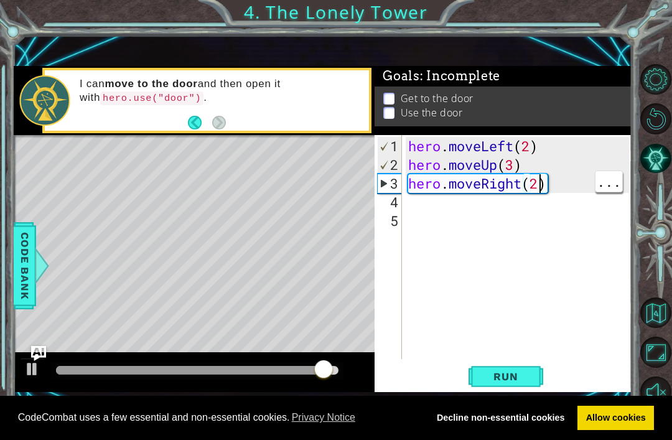
click at [508, 384] on button "Run" at bounding box center [505, 377] width 75 height 26
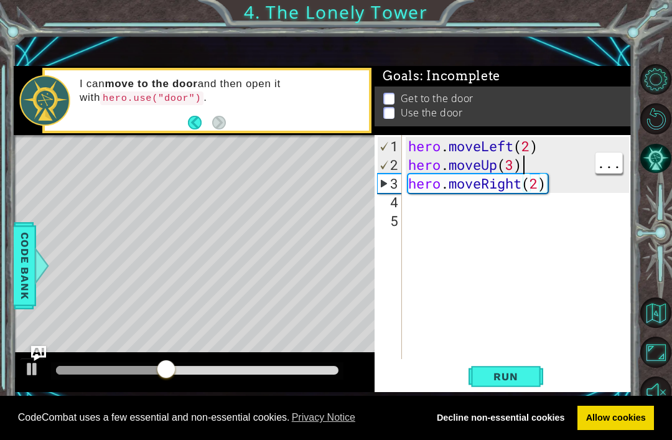
scroll to position [0, 4]
click at [524, 157] on div "hero . moveLeft ( 2 ) hero . moveUp ( 3 ) hero . moveRight ( 2 )" at bounding box center [521, 267] width 230 height 261
type textarea "hero.moveRight(2)"
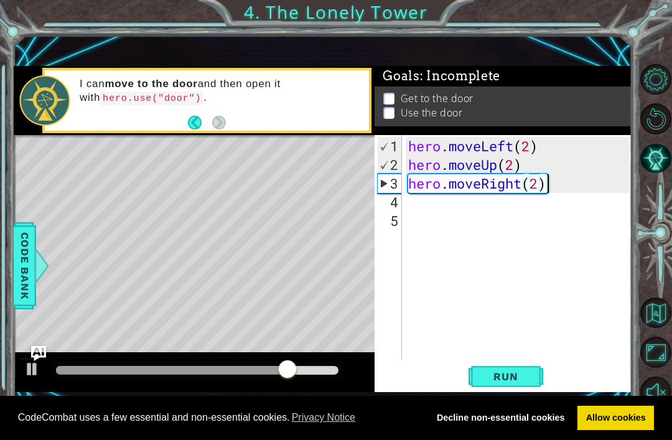
click at [533, 373] on button "Run" at bounding box center [505, 377] width 75 height 26
click at [478, 115] on li "Use the door" at bounding box center [504, 113] width 243 height 14
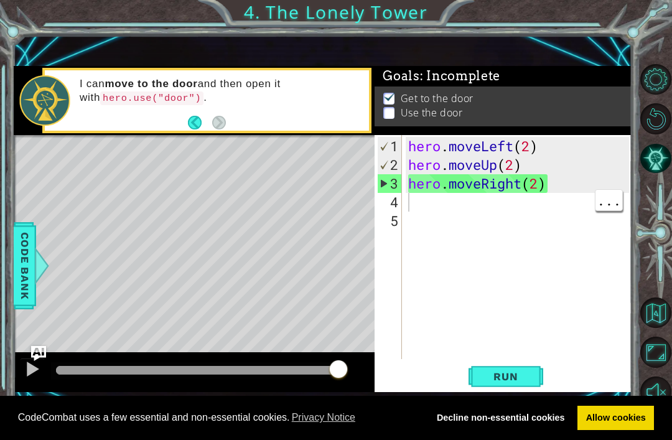
click at [427, 208] on div "hero . moveLeft ( 2 ) hero . moveUp ( 2 ) hero . moveRight ( 2 )" at bounding box center [521, 267] width 230 height 261
click at [426, 202] on div "hero . moveLeft ( 2 ) hero . moveUp ( 2 ) hero . moveRight ( 2 )" at bounding box center [521, 267] width 230 height 261
click at [496, 201] on div "hero . moveLeft ( 2 ) hero . moveUp ( 2 ) hero . moveRight ( 2 )" at bounding box center [521, 267] width 230 height 261
click at [549, 269] on div "hero . moveLeft ( 2 ) hero . moveUp ( 2 ) hero . moveRight ( 2 )" at bounding box center [521, 267] width 230 height 261
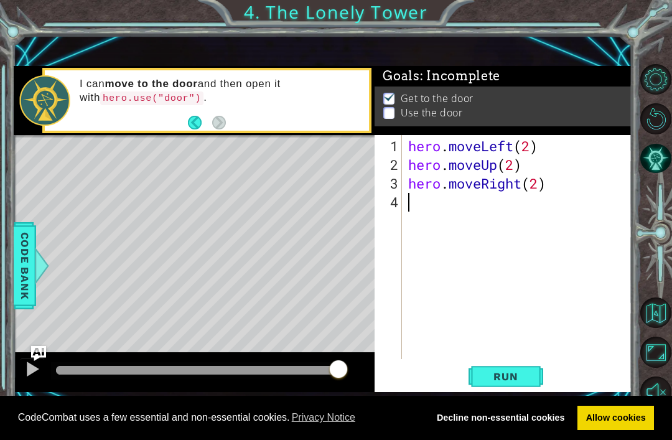
type textarea "m"
click at [528, 381] on span "Run" at bounding box center [505, 376] width 49 height 12
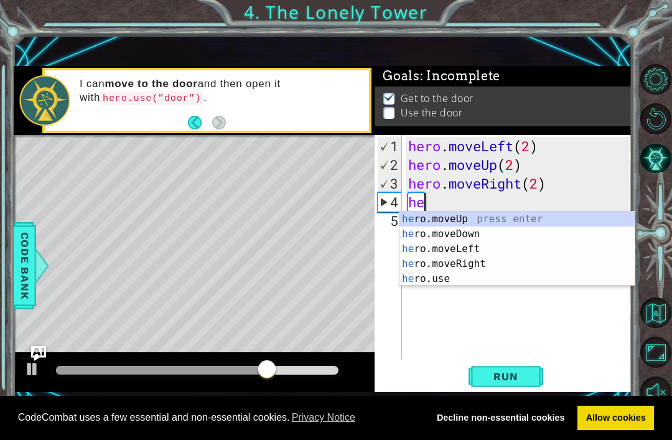
type textarea "h"
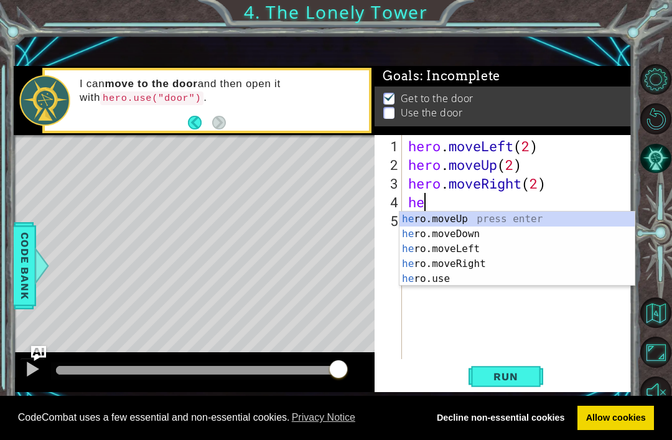
scroll to position [0, 1]
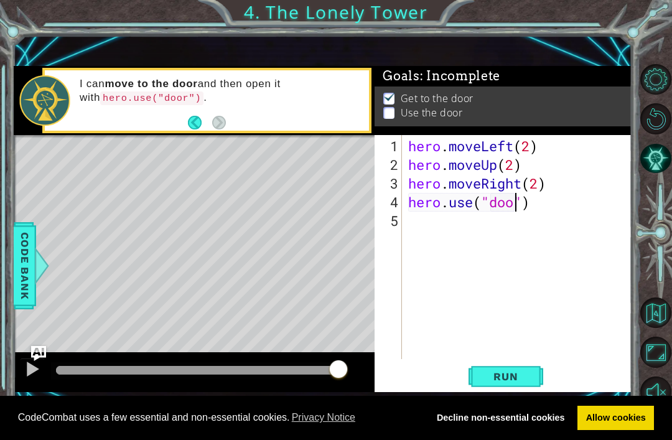
type textarea "hero.use("door")"
click at [524, 381] on span "Run" at bounding box center [505, 376] width 49 height 12
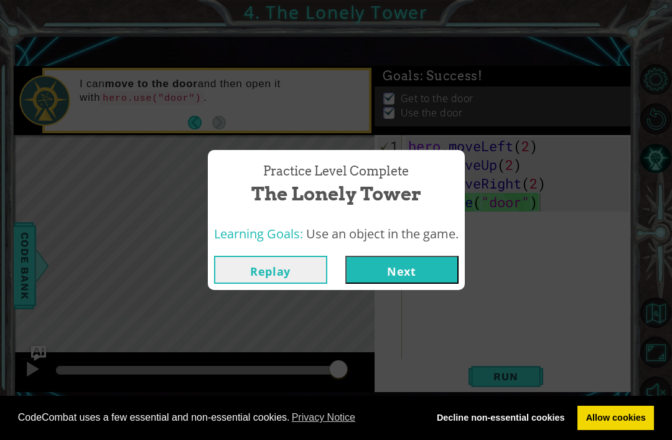
click at [429, 263] on button "Next" at bounding box center [401, 270] width 113 height 28
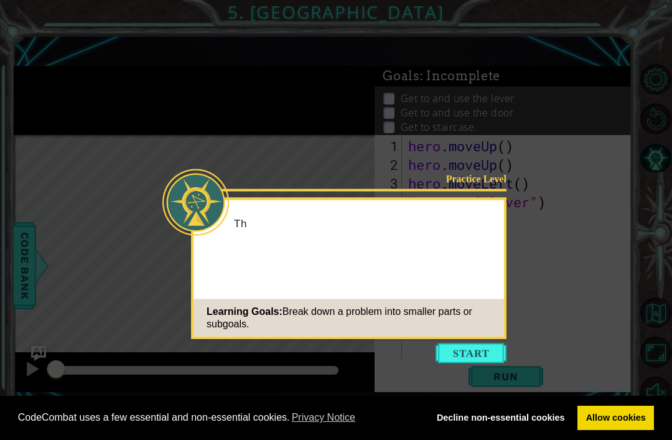
scroll to position [37, 0]
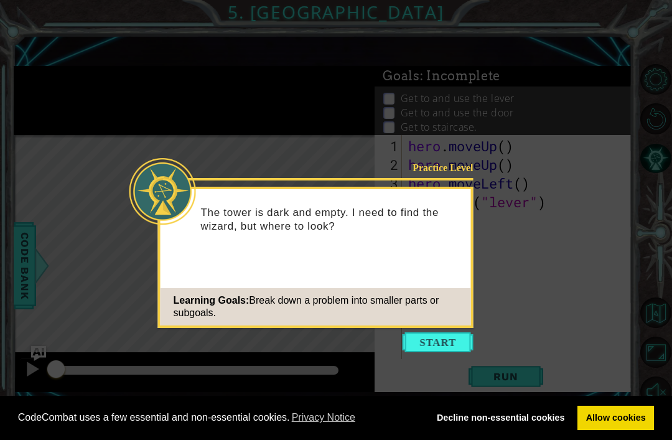
click at [444, 332] on button "Start" at bounding box center [438, 342] width 71 height 20
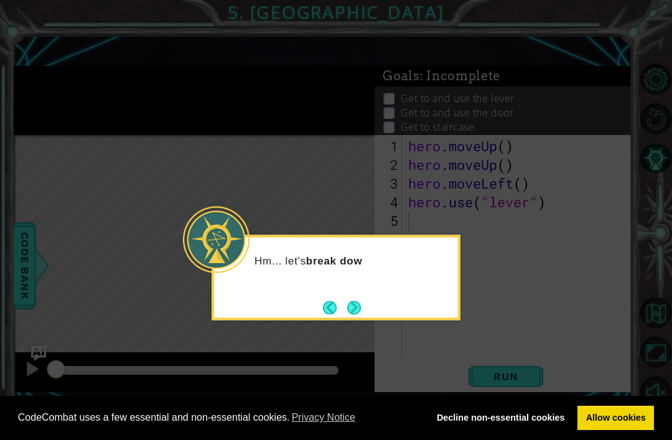
click at [352, 300] on button "Next" at bounding box center [354, 307] width 14 height 14
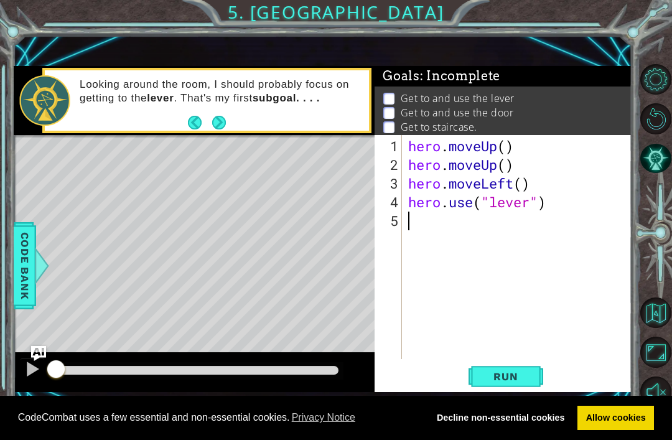
click at [223, 125] on button "Next" at bounding box center [219, 123] width 14 height 14
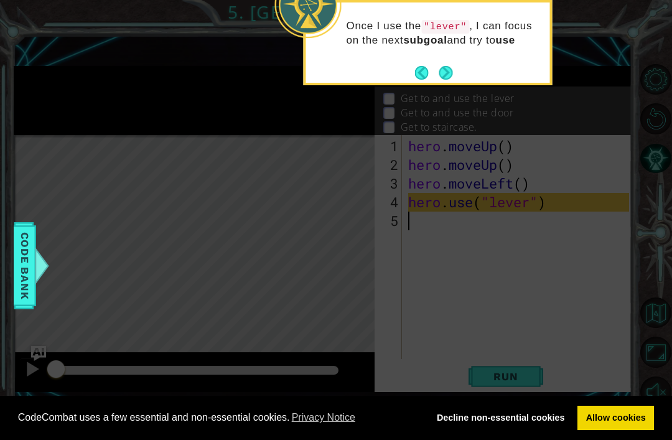
click at [445, 66] on button "Next" at bounding box center [446, 73] width 14 height 14
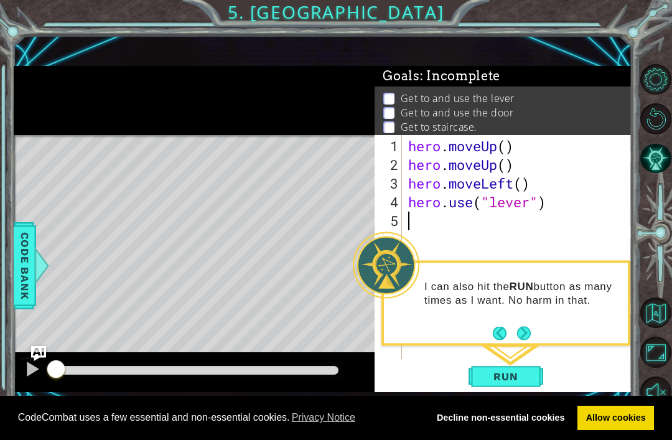
click at [528, 326] on button "Next" at bounding box center [524, 333] width 14 height 14
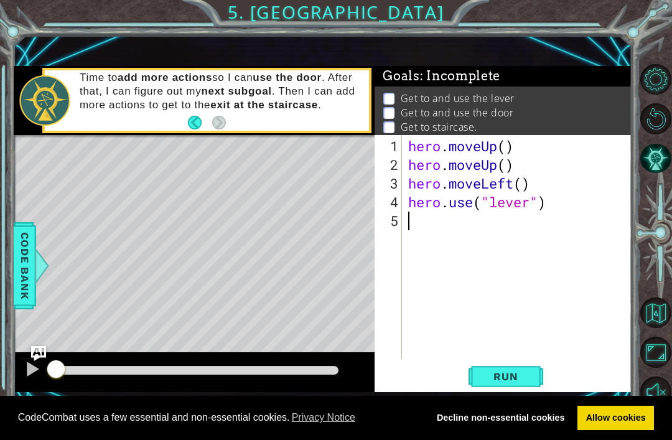
click at [524, 377] on span "Run" at bounding box center [505, 376] width 49 height 12
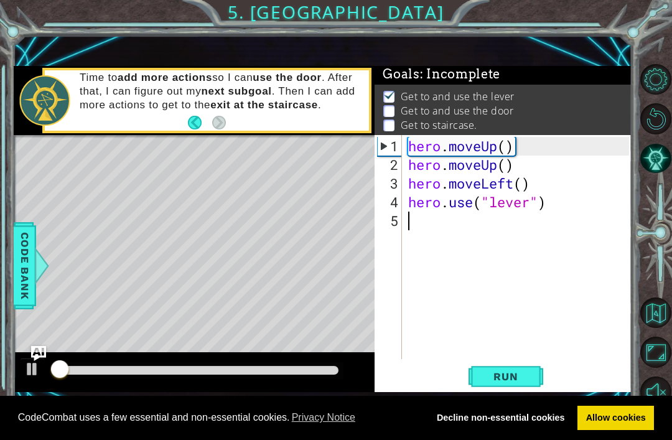
scroll to position [2, 0]
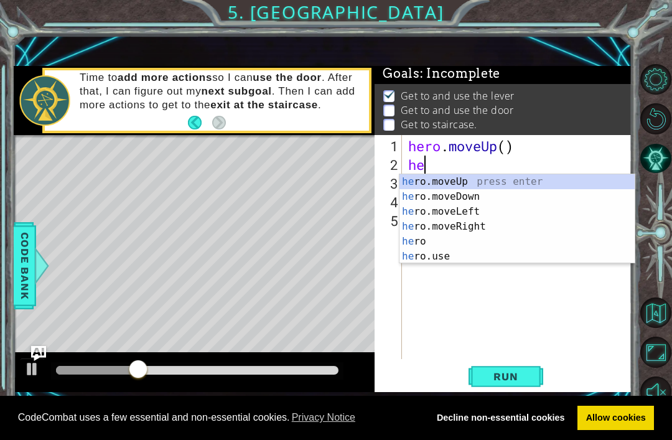
type textarea "h"
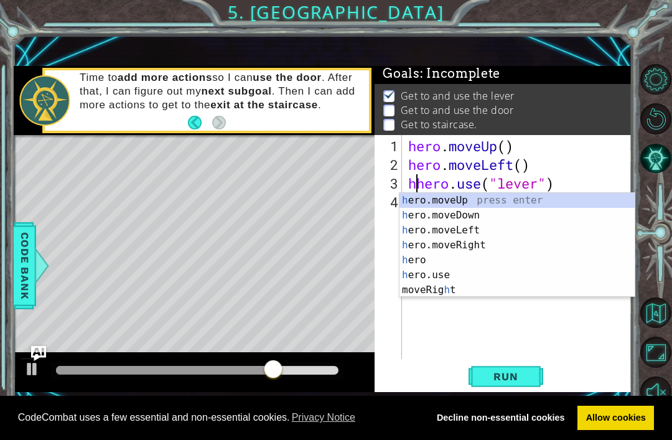
scroll to position [0, 1]
click at [572, 198] on div "h ero.moveUp press enter h ero.moveDown press enter h ero.moveLeft press enter …" at bounding box center [516, 260] width 235 height 134
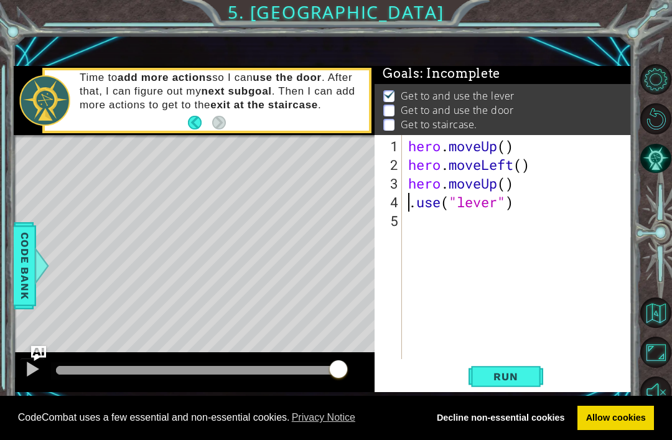
click at [535, 381] on button "Run" at bounding box center [505, 377] width 75 height 26
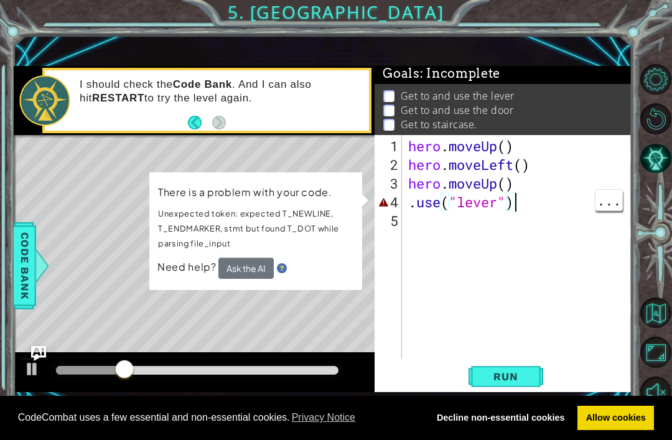
click at [531, 207] on div "hero . moveUp ( ) hero . moveLeft ( ) hero . moveUp ( ) . use ( "lever" )" at bounding box center [521, 267] width 230 height 261
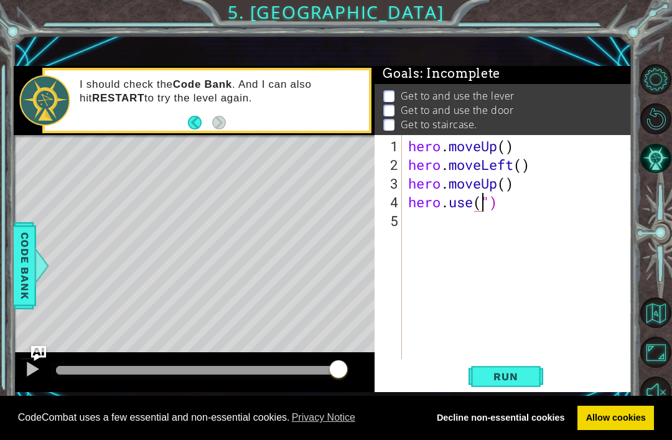
scroll to position [0, 4]
type textarea "hero.use("")"
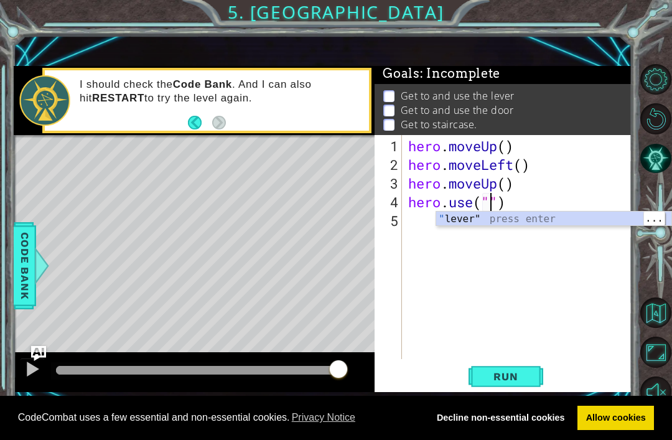
scroll to position [0, 0]
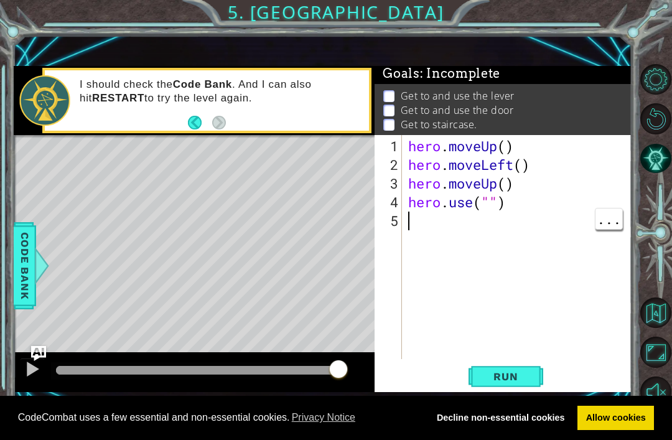
click at [496, 207] on div "hero . moveUp ( ) hero . moveLeft ( ) hero . moveUp ( ) hero . use ( "" )" at bounding box center [521, 267] width 230 height 261
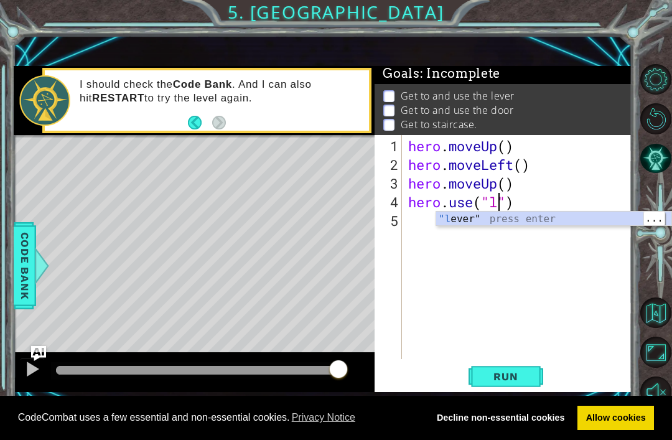
type textarea "hero.use("lever")"
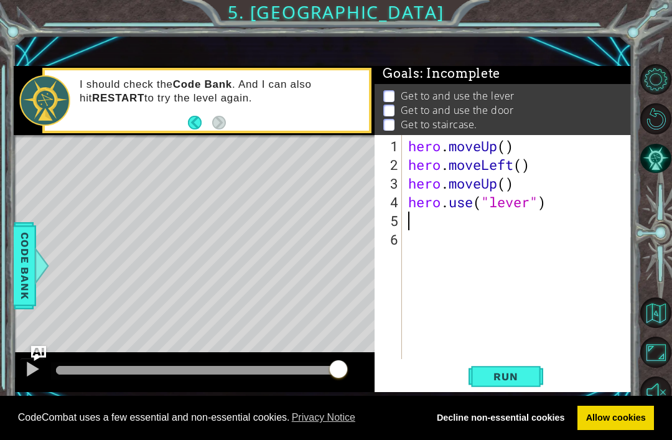
scroll to position [0, 0]
type textarea "h"
click at [532, 378] on button "Run" at bounding box center [505, 377] width 75 height 26
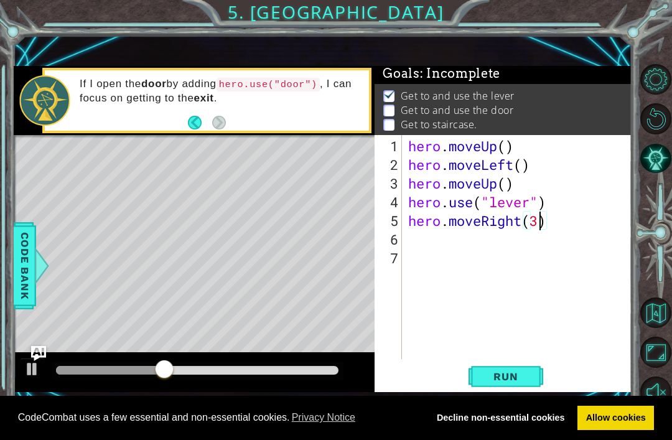
scroll to position [0, 6]
type textarea "hero.moveRight(3)"
click at [524, 378] on span "Run" at bounding box center [505, 376] width 49 height 12
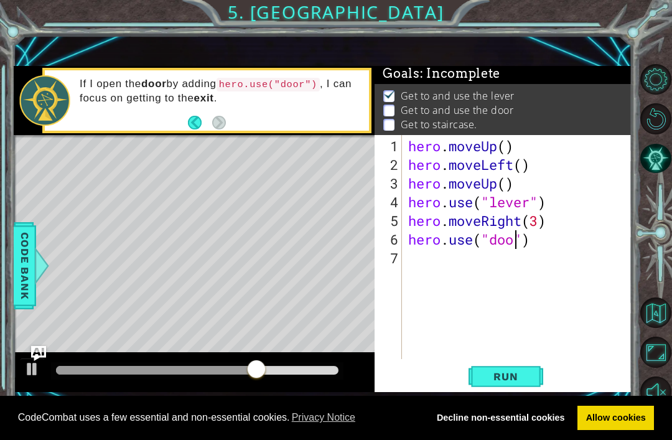
scroll to position [0, 5]
type textarea "hero.use("door")"
click at [517, 381] on span "Run" at bounding box center [505, 376] width 49 height 12
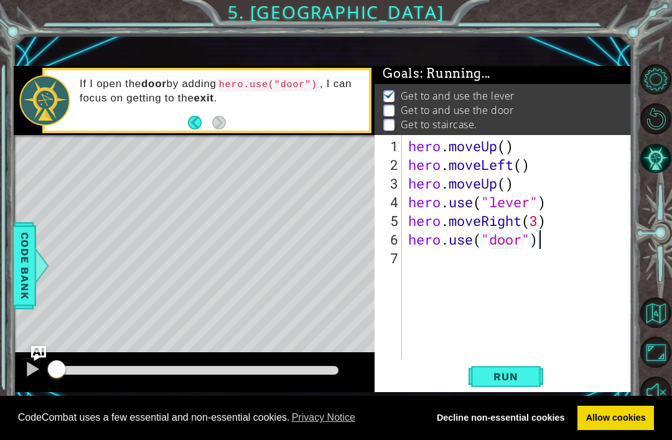
scroll to position [2, 0]
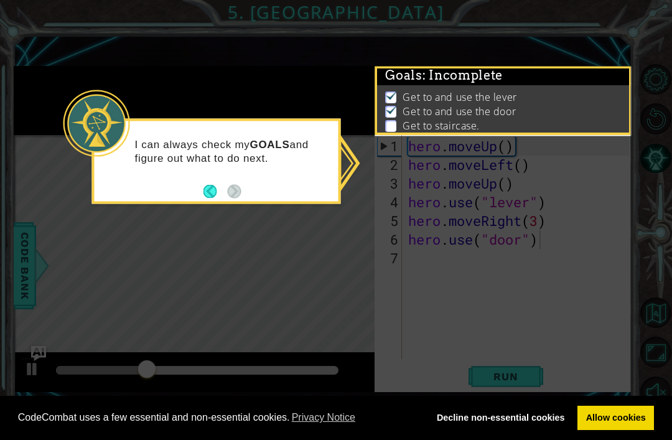
click at [332, 348] on icon at bounding box center [336, 220] width 672 height 440
click at [271, 223] on icon at bounding box center [336, 220] width 672 height 440
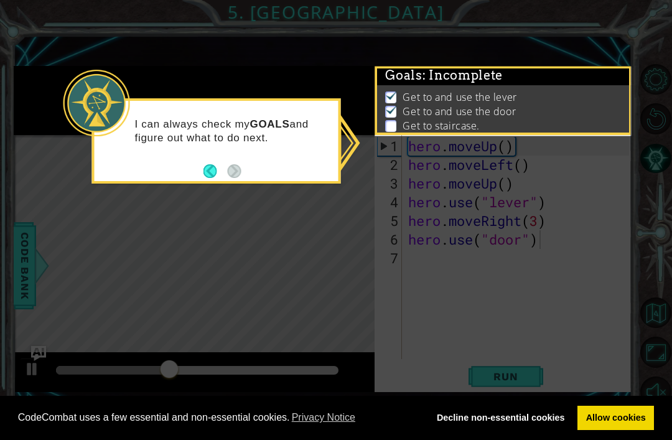
click at [397, 114] on img at bounding box center [391, 110] width 12 height 10
click at [325, 184] on icon at bounding box center [336, 220] width 672 height 440
click at [328, 195] on icon at bounding box center [336, 220] width 672 height 440
click at [396, 108] on img at bounding box center [391, 110] width 12 height 10
click at [396, 114] on img at bounding box center [391, 110] width 12 height 10
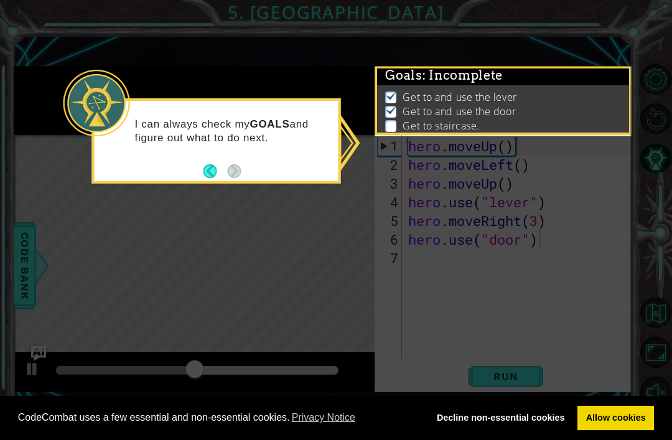
click at [210, 164] on button "Back" at bounding box center [215, 171] width 24 height 14
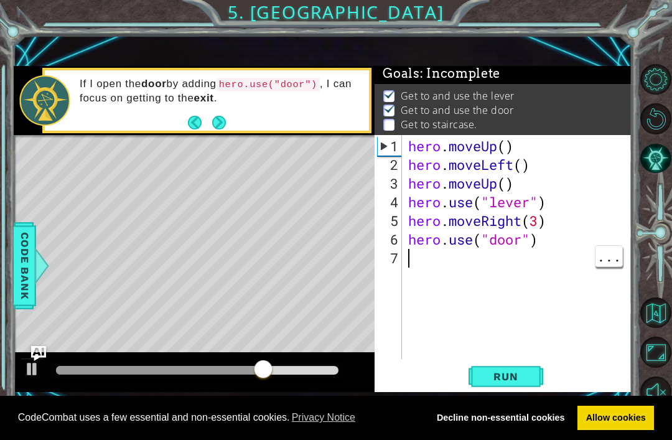
type textarea "h"
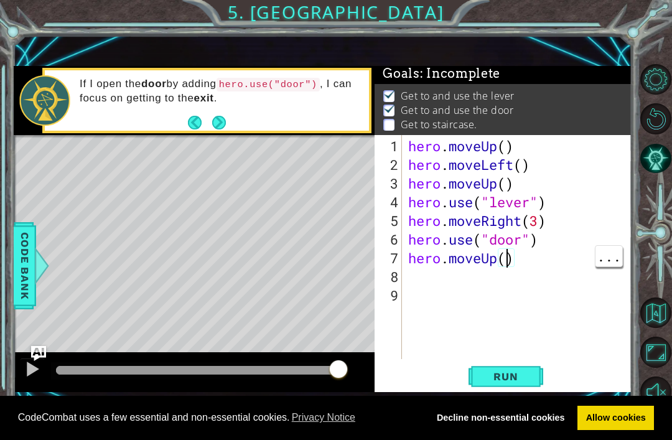
type textarea "hero.moveUp(2)"
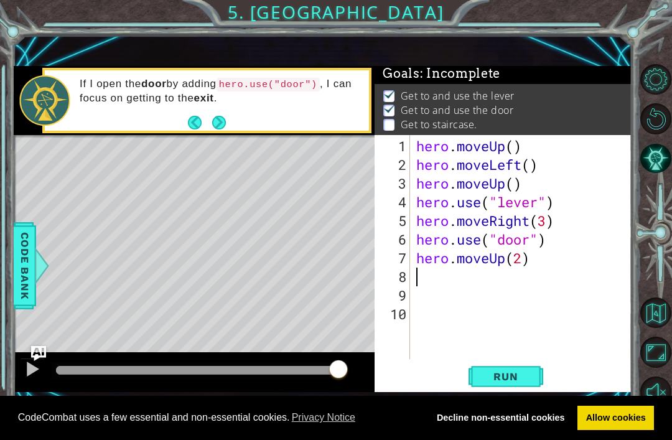
type textarea "b"
type textarea "h"
type textarea "hero.moveLeft(3)"
click at [516, 380] on span "Run" at bounding box center [505, 376] width 49 height 12
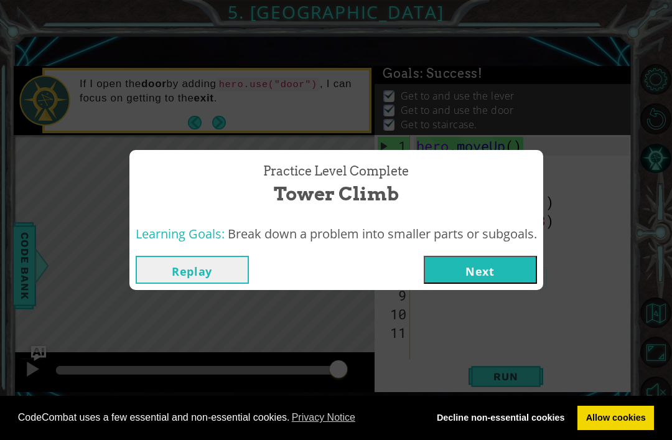
click at [506, 268] on button "Next" at bounding box center [480, 270] width 113 height 28
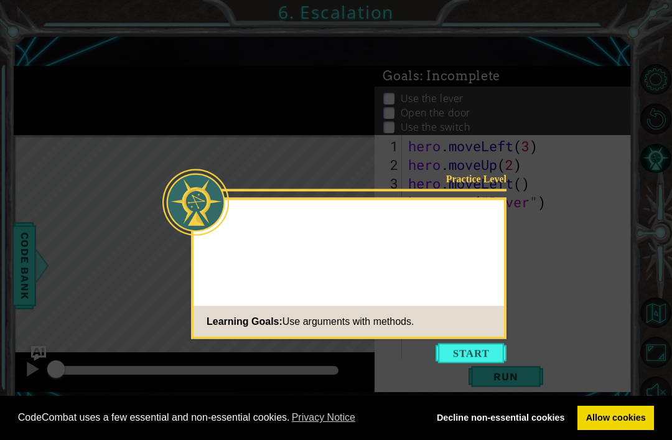
scroll to position [40, 0]
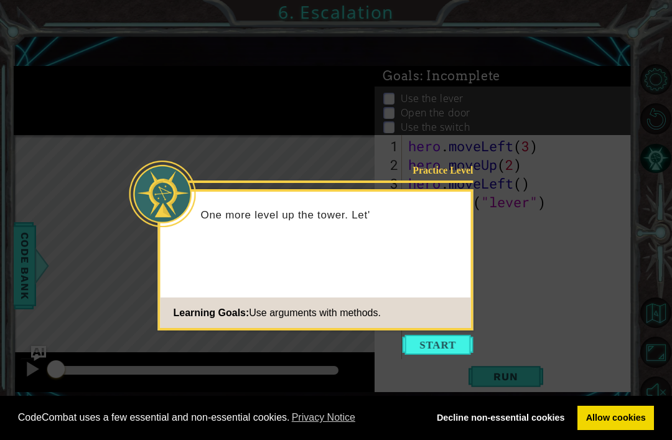
click at [449, 335] on button "Start" at bounding box center [438, 345] width 71 height 20
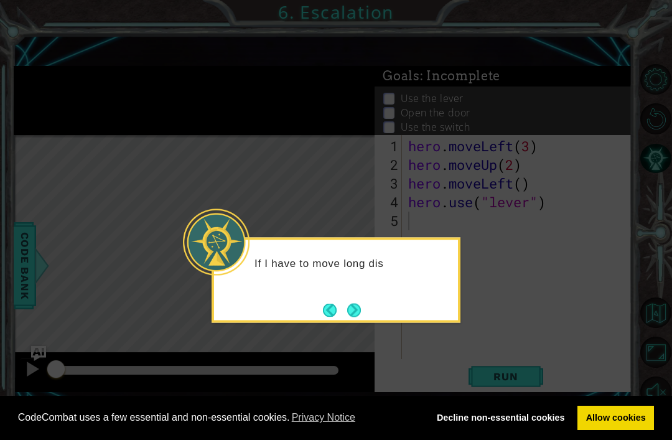
click at [358, 302] on button "Next" at bounding box center [354, 310] width 16 height 16
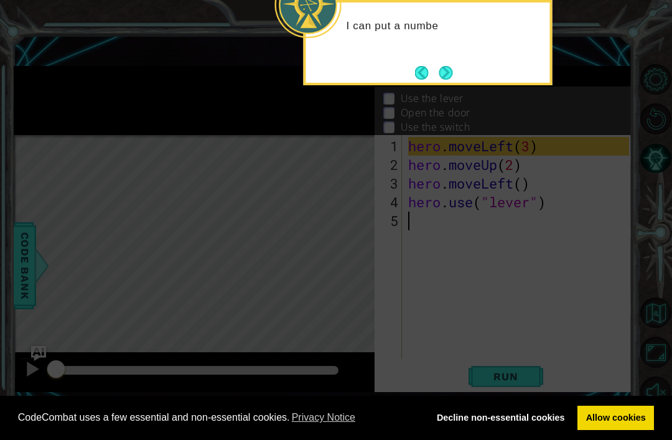
click at [445, 66] on button "Next" at bounding box center [446, 73] width 14 height 14
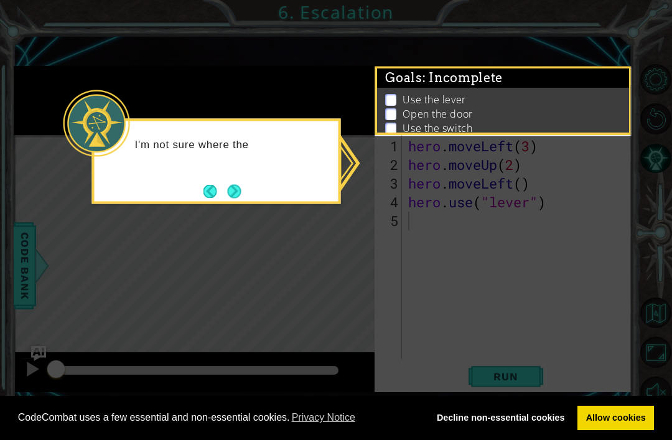
click at [241, 184] on button "Next" at bounding box center [235, 191] width 14 height 14
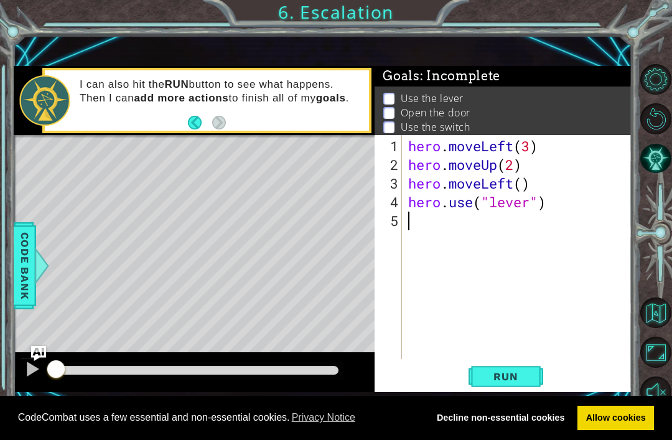
click at [21, 261] on span "Code Bank" at bounding box center [25, 266] width 20 height 76
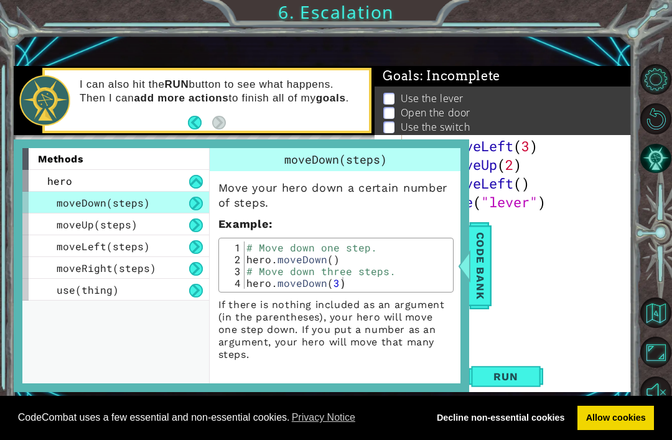
click at [480, 281] on span "Code Bank" at bounding box center [480, 266] width 20 height 76
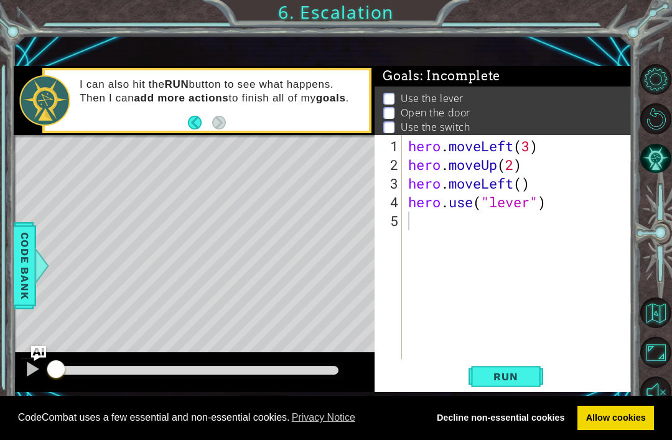
click at [526, 377] on span "Run" at bounding box center [505, 376] width 49 height 12
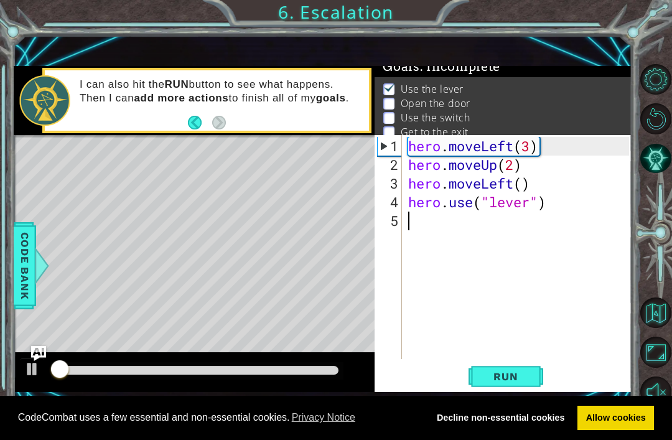
scroll to position [10, 0]
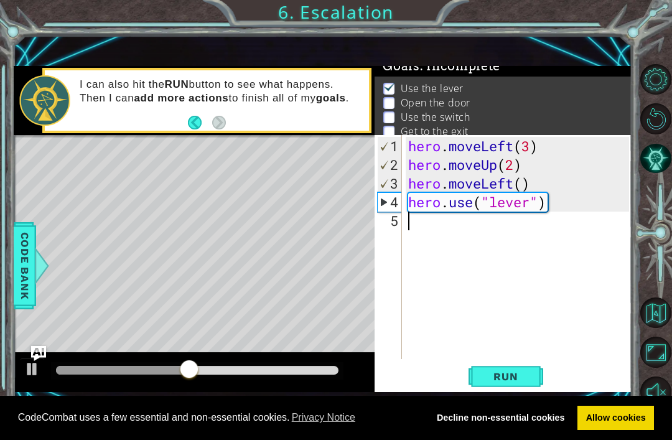
click at [511, 384] on button "Run" at bounding box center [505, 377] width 75 height 26
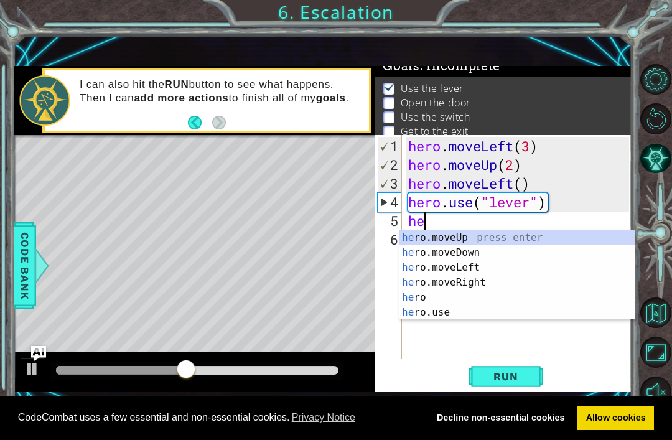
scroll to position [0, 1]
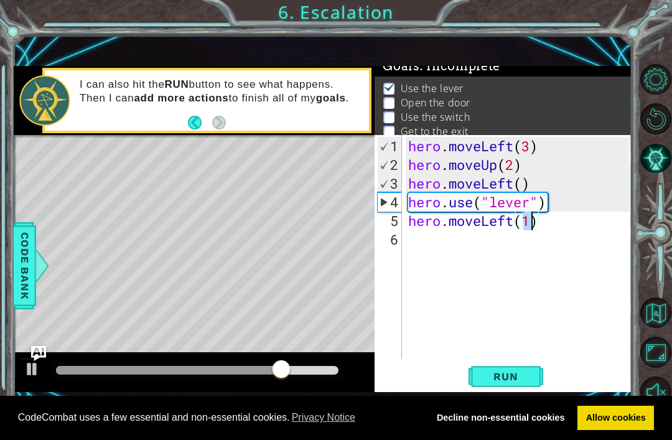
type textarea "hero.moveLeft()"
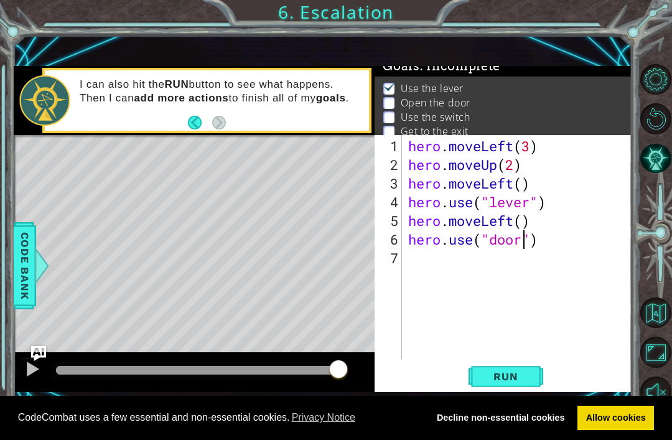
scroll to position [0, 6]
type textarea "hero.use("door")"
click at [533, 379] on button "Run" at bounding box center [505, 377] width 75 height 26
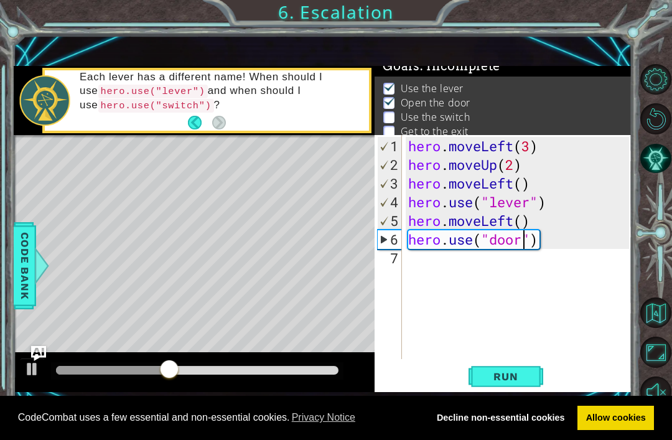
scroll to position [0, 0]
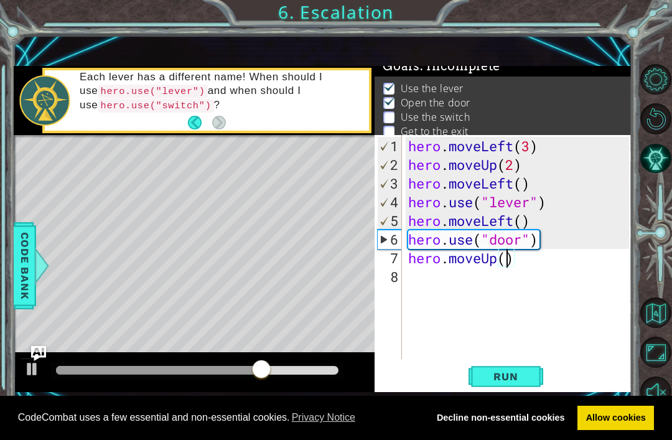
type textarea "hero.moveUp(2)"
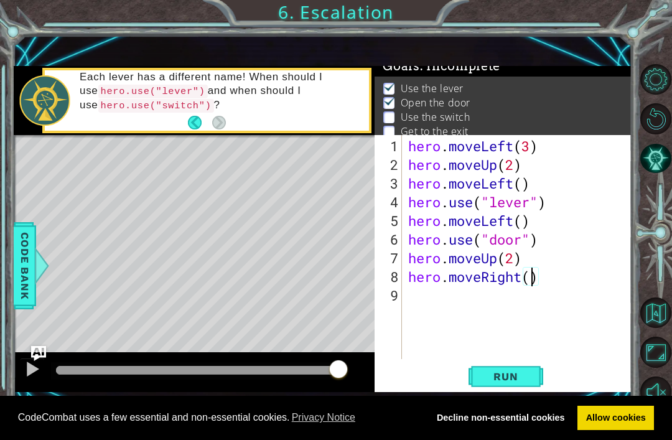
type textarea "hero.moveRight(2)"
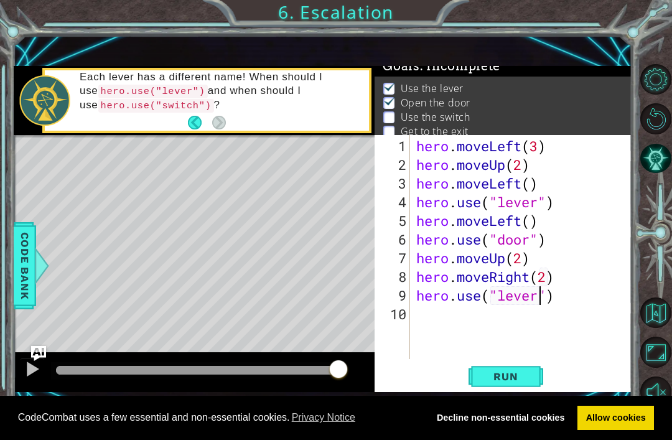
click at [516, 373] on span "Run" at bounding box center [505, 376] width 49 height 12
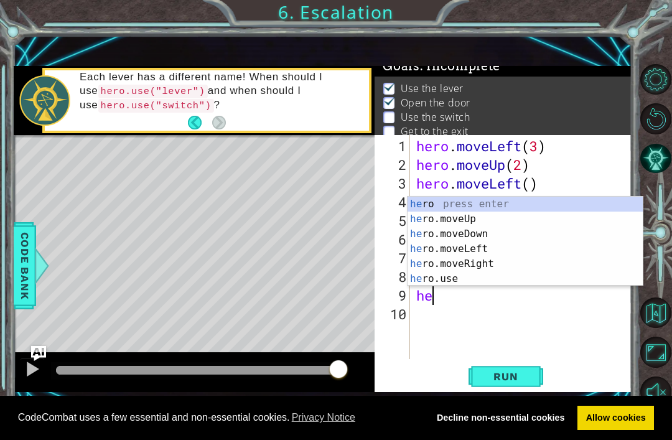
type textarea "h"
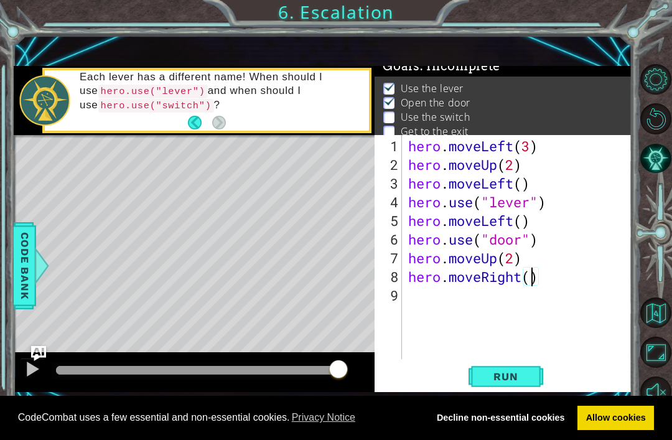
scroll to position [0, 6]
type textarea "hero.moveRight(3)"
click at [529, 370] on button "Run" at bounding box center [505, 377] width 75 height 26
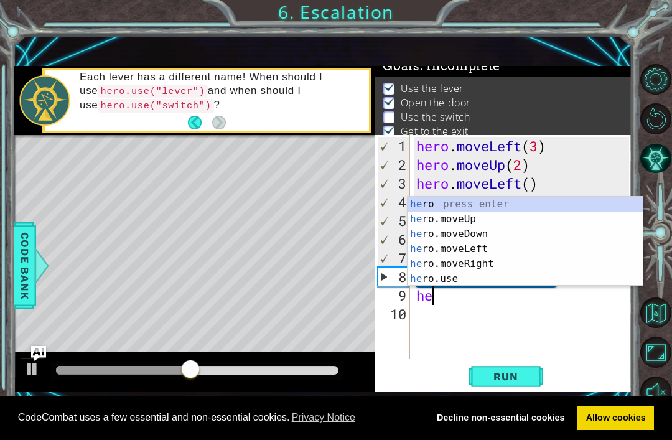
scroll to position [0, 0]
type textarea "h"
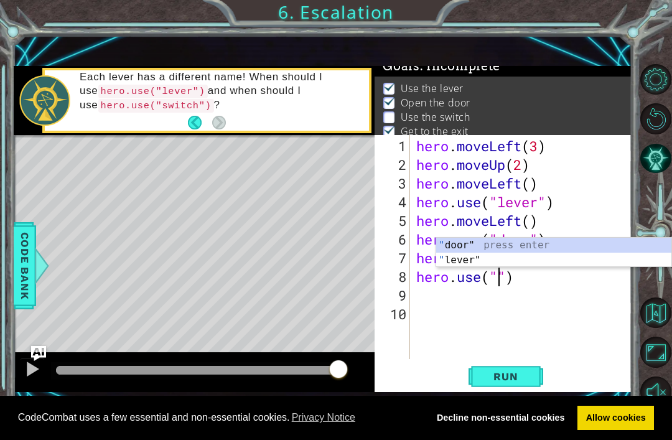
scroll to position [0, 4]
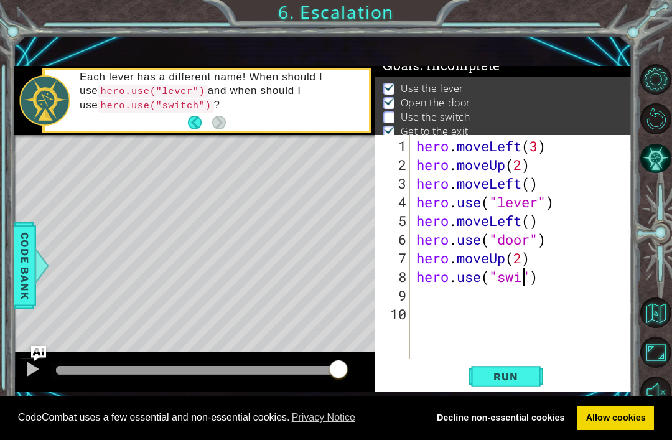
type textarea "hero.use("swich")"
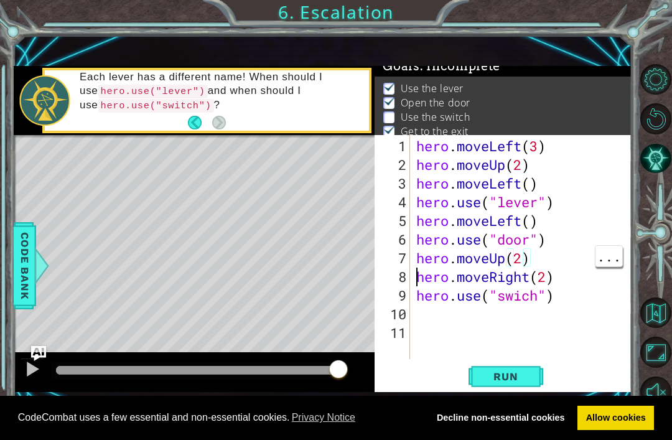
scroll to position [0, 6]
click at [525, 381] on span "Run" at bounding box center [505, 376] width 49 height 12
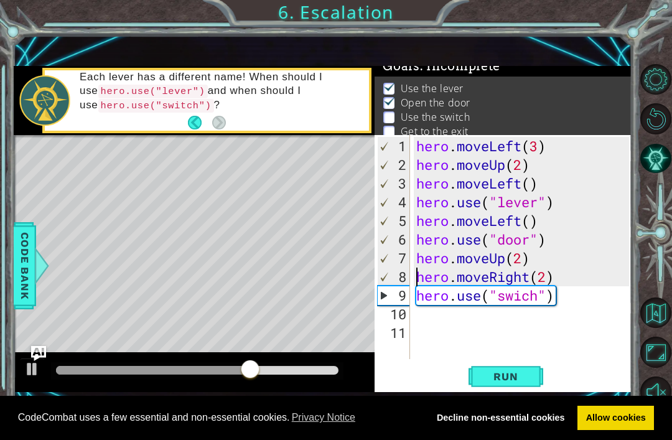
click at [521, 389] on button "Run" at bounding box center [505, 377] width 75 height 26
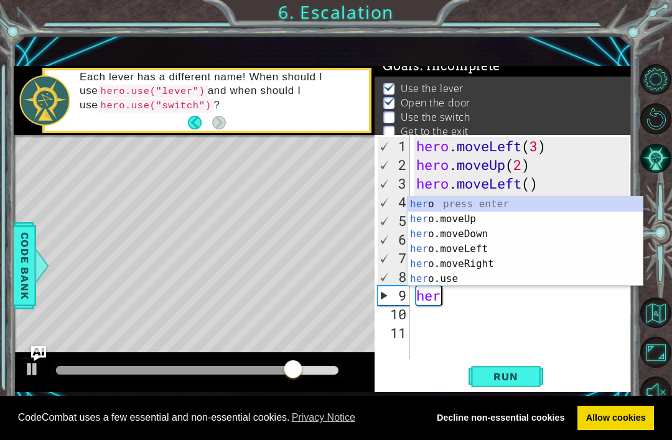
scroll to position [0, 0]
type textarea "h"
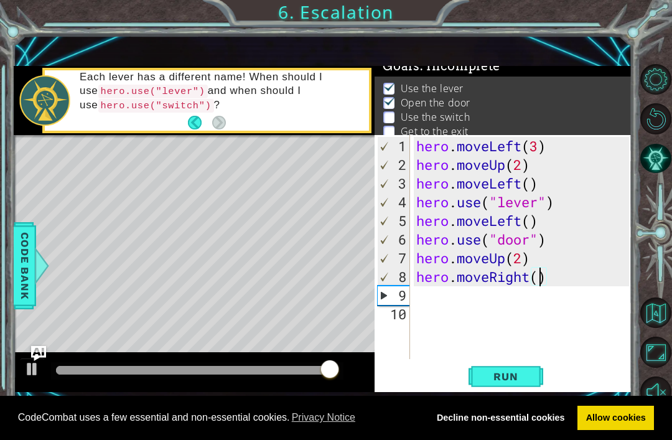
type textarea "hero.moveRight(3)"
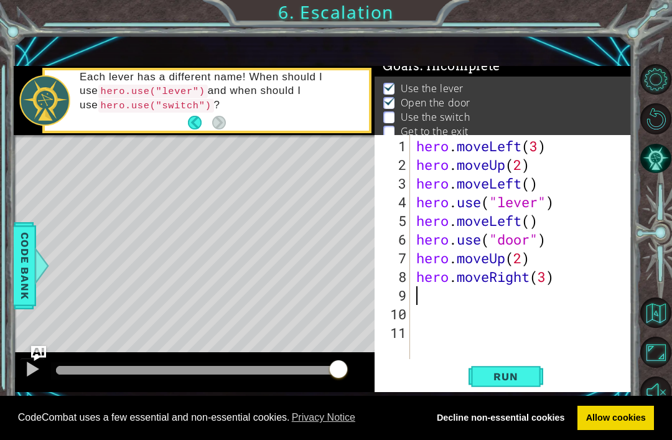
click at [519, 377] on span "Run" at bounding box center [505, 376] width 49 height 12
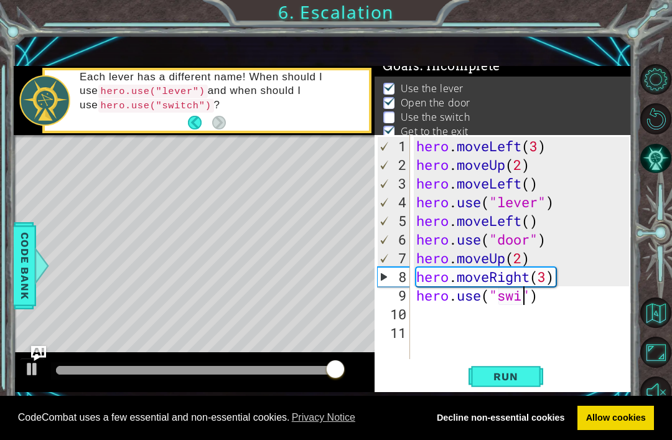
scroll to position [0, 6]
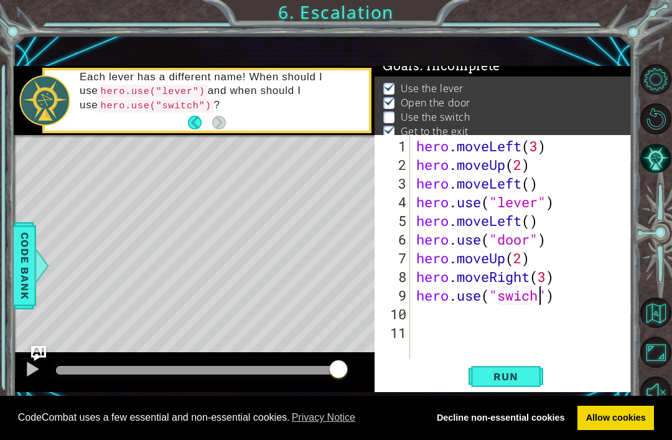
click at [534, 375] on button "Run" at bounding box center [505, 377] width 75 height 26
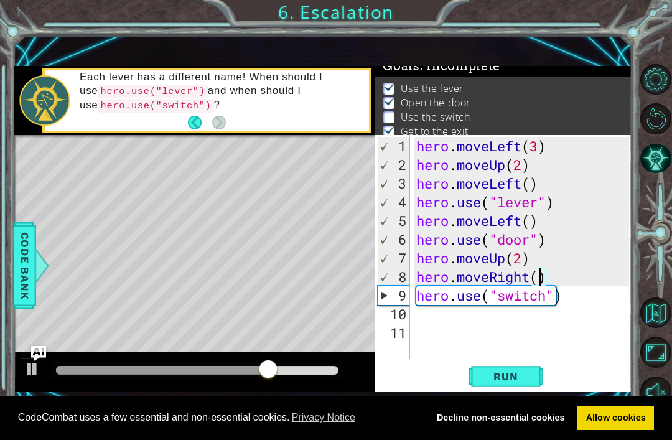
type textarea "hero.moveRight(2)"
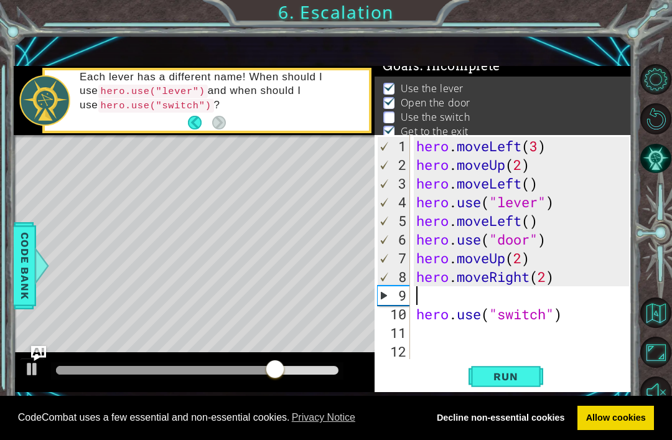
scroll to position [0, 0]
type textarea "hero.moveRight(2)"
